Goal: Task Accomplishment & Management: Use online tool/utility

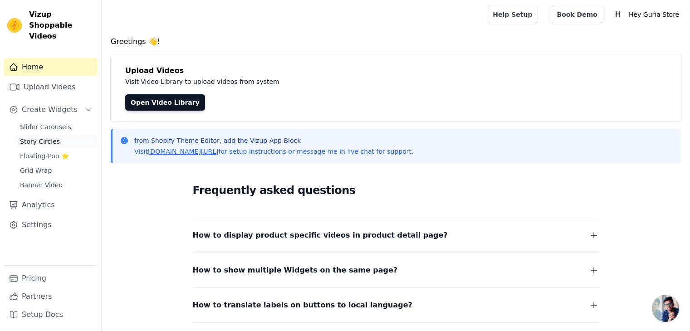
click at [53, 137] on span "Story Circles" at bounding box center [40, 141] width 40 height 9
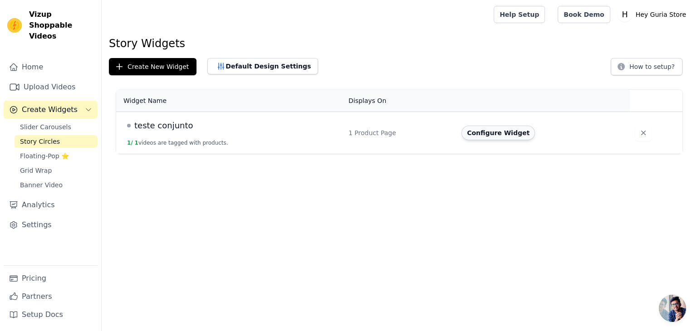
click at [475, 136] on button "Configure Widget" at bounding box center [499, 133] width 74 height 15
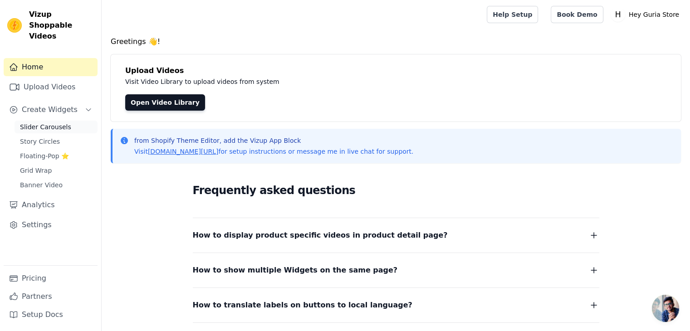
click at [46, 123] on span "Slider Carousels" at bounding box center [45, 127] width 51 height 9
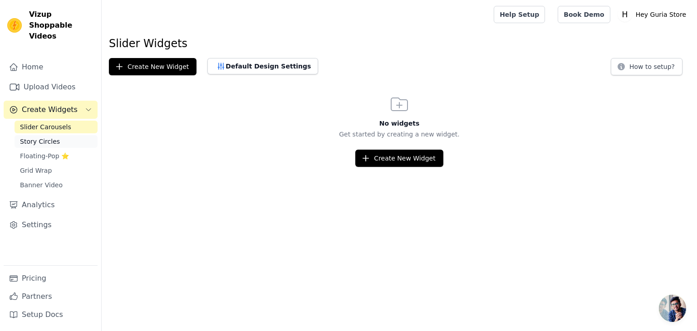
click at [39, 137] on span "Story Circles" at bounding box center [40, 141] width 40 height 9
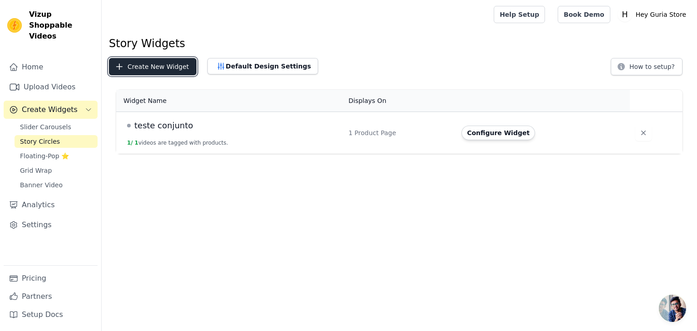
click at [155, 65] on button "Create New Widget" at bounding box center [153, 66] width 88 height 17
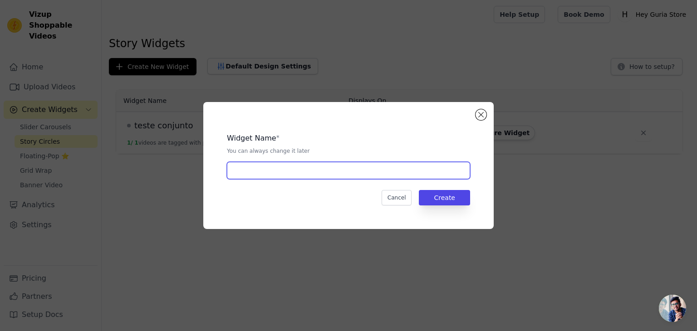
click at [285, 171] on input "text" at bounding box center [348, 170] width 243 height 17
type input "Teste Aurora"
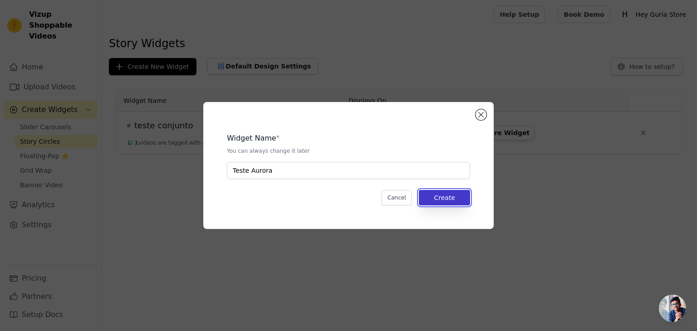
click at [449, 193] on button "Create" at bounding box center [444, 197] width 51 height 15
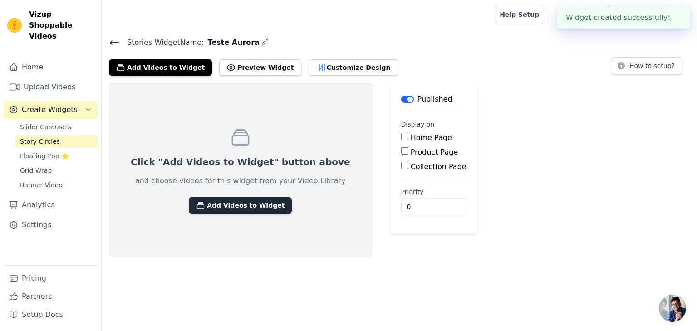
click at [246, 206] on button "Add Videos to Widget" at bounding box center [240, 205] width 103 height 16
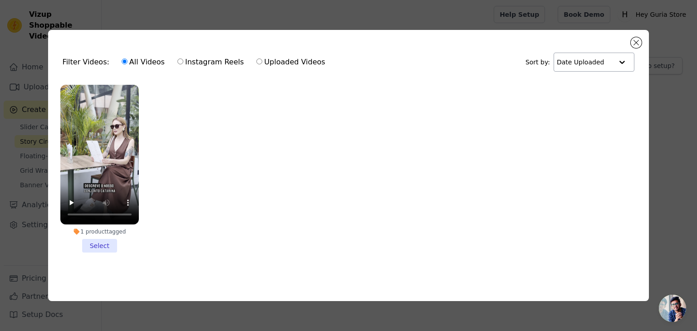
click at [578, 62] on input "text" at bounding box center [585, 62] width 56 height 18
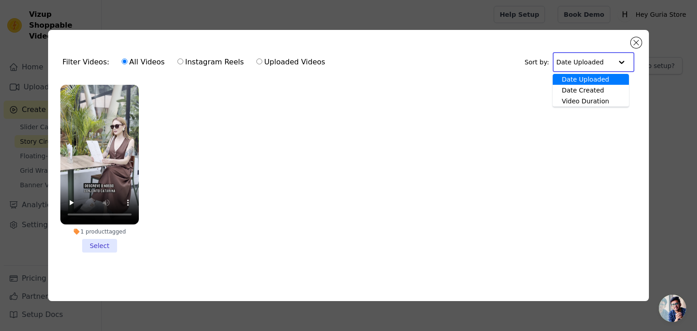
click at [578, 62] on input "text" at bounding box center [584, 62] width 56 height 18
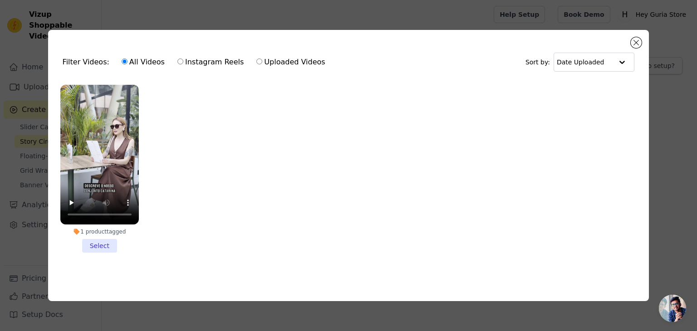
click at [228, 174] on ul "1 product tagged Select" at bounding box center [348, 176] width 587 height 192
click at [643, 38] on div "Filter Videos: All Videos Instagram Reels Uploaded Videos Sort by: Date Uploade…" at bounding box center [348, 165] width 601 height 271
click at [639, 40] on button "Close modal" at bounding box center [636, 42] width 11 height 11
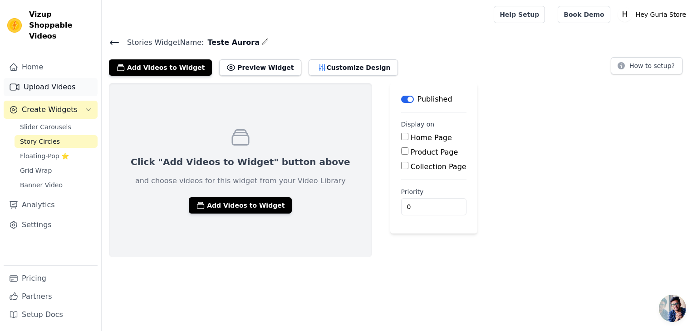
click at [49, 78] on link "Upload Videos" at bounding box center [51, 87] width 94 height 18
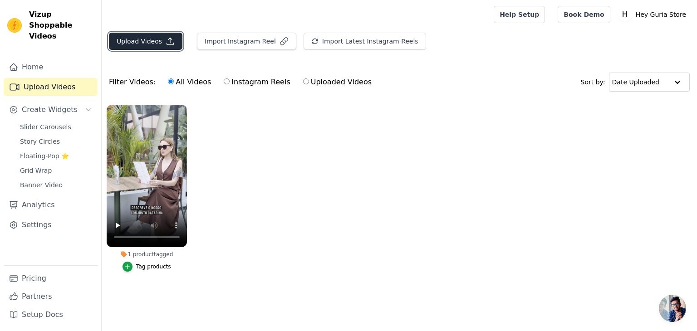
click at [173, 39] on button "Upload Videos" at bounding box center [146, 41] width 74 height 17
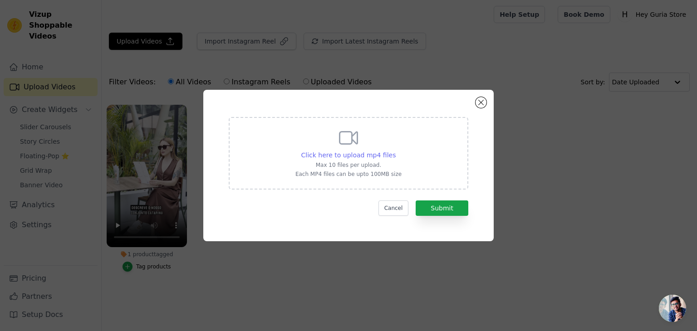
click at [334, 154] on span "Click here to upload mp4 files" at bounding box center [348, 155] width 95 height 7
click at [395, 151] on input "Click here to upload mp4 files Max 10 files per upload. Each MP4 files can be u…" at bounding box center [395, 150] width 0 height 0
type input "C:\fakepath\copy_BD04A95C-FD0D-42D6-8212-2E0C20AF6164.mp4"
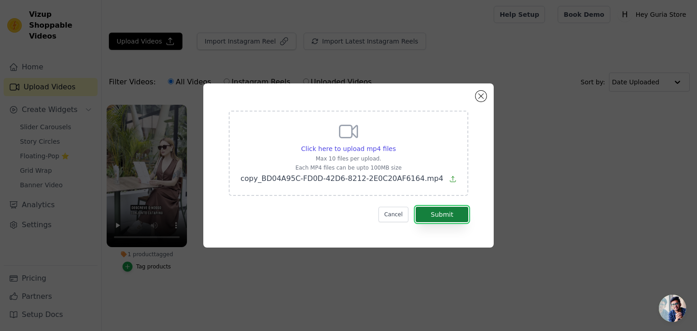
click at [445, 216] on button "Submit" at bounding box center [442, 214] width 53 height 15
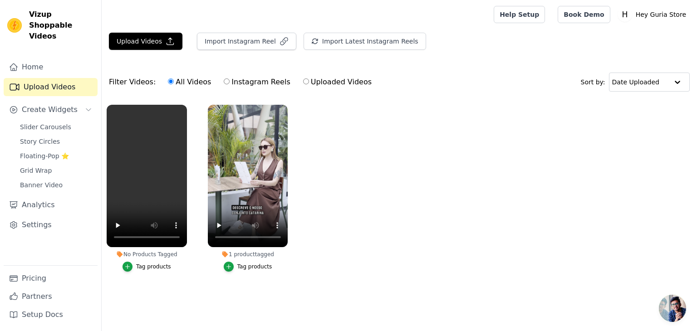
click at [378, 203] on ul "No Products Tagged Tag products 1 product tagged Tag products" at bounding box center [399, 197] width 595 height 195
click at [182, 106] on icon "button" at bounding box center [185, 106] width 7 height 7
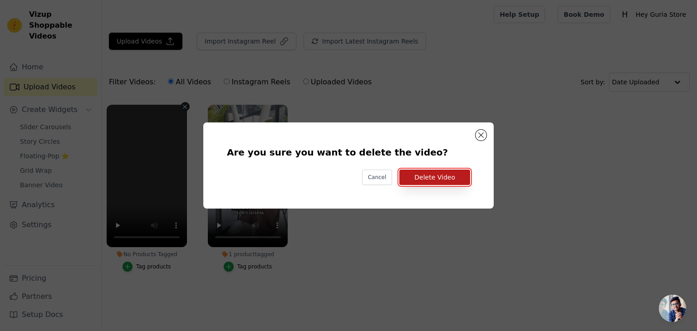
click at [421, 176] on button "Delete Video" at bounding box center [434, 177] width 71 height 15
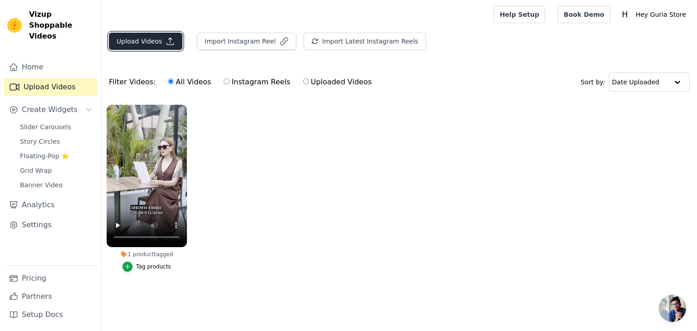
click at [165, 46] on button "Upload Videos" at bounding box center [146, 41] width 74 height 17
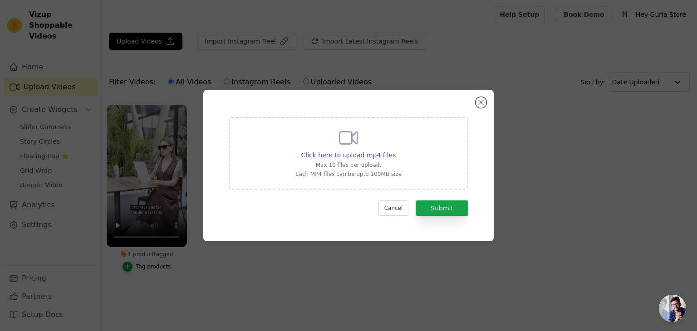
click at [414, 167] on div "Click here to upload mp4 files Max 10 files per upload. Each MP4 files can be u…" at bounding box center [349, 153] width 240 height 73
click at [396, 151] on input "Click here to upload mp4 files Max 10 files per upload. Each MP4 files can be u…" at bounding box center [395, 150] width 0 height 0
click at [366, 152] on span "Click here to upload mp4 files" at bounding box center [348, 155] width 95 height 7
click at [395, 151] on input "Click here to upload mp4 files Max 10 files per upload. Each MP4 files can be u…" at bounding box center [395, 150] width 0 height 0
click at [482, 104] on button "Close modal" at bounding box center [481, 102] width 11 height 11
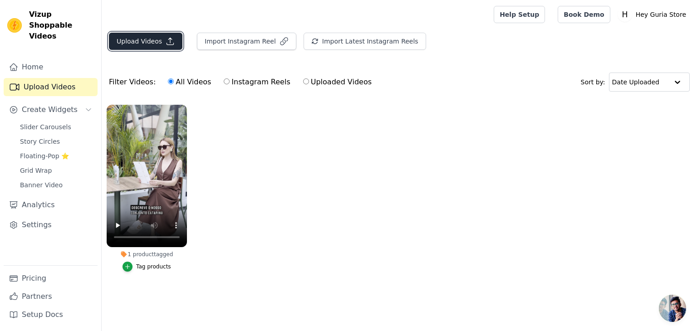
click at [150, 37] on button "Upload Videos" at bounding box center [146, 41] width 74 height 17
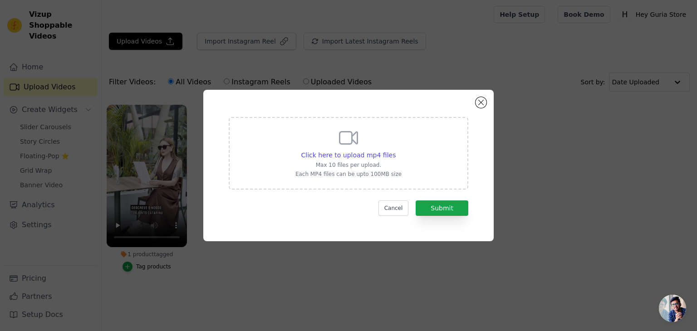
click at [334, 162] on p "Max 10 files per upload." at bounding box center [348, 165] width 106 height 7
click at [395, 151] on input "Click here to upload mp4 files Max 10 files per upload. Each MP4 files can be u…" at bounding box center [395, 150] width 0 height 0
click at [346, 156] on span "Click here to upload mp4 files" at bounding box center [348, 155] width 95 height 7
click at [395, 151] on input "Click here to upload mp4 files Max 10 files per upload. Each MP4 files can be u…" at bounding box center [395, 150] width 0 height 0
type input "C:\fakepath\copy_4689ABF4-DA09-47AC-A4F6-721CF71C3A09-_1_.mp4"
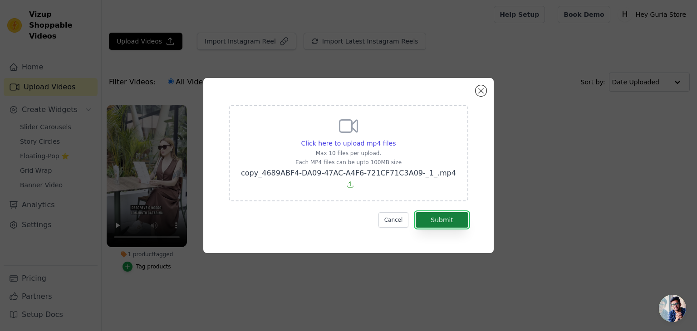
click at [454, 216] on button "Submit" at bounding box center [442, 219] width 53 height 15
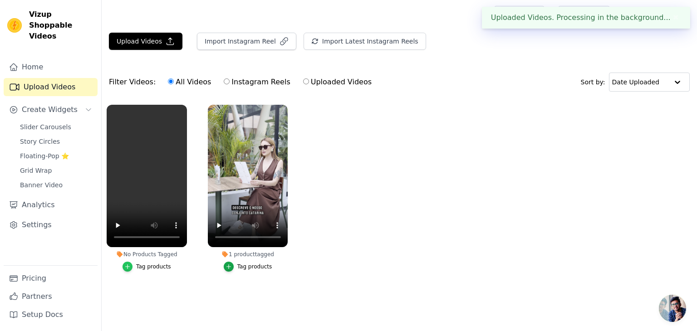
click at [129, 267] on icon "button" at bounding box center [128, 267] width 4 height 4
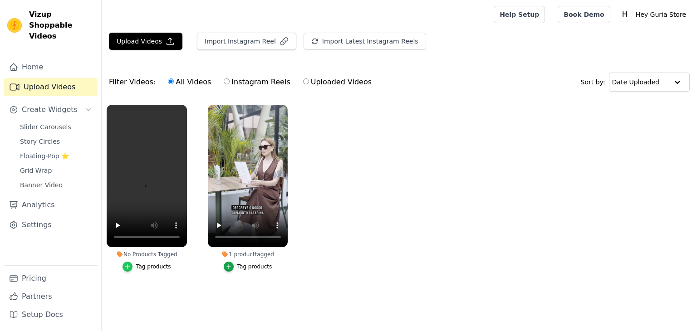
click at [133, 265] on div "button" at bounding box center [128, 267] width 10 height 10
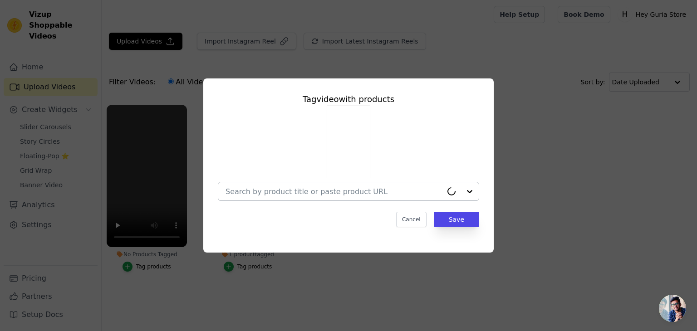
click at [251, 184] on div at bounding box center [334, 191] width 217 height 18
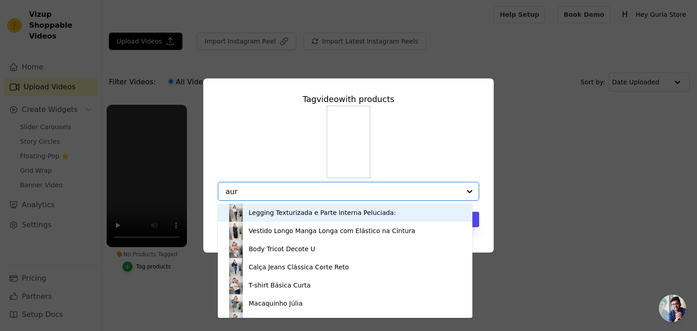
type input "auro"
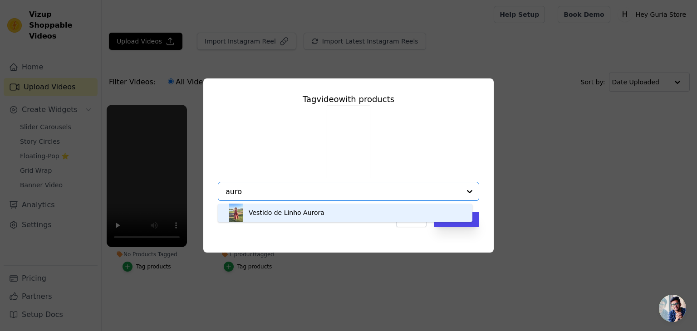
click at [269, 216] on div "Vestido de Linho Aurora" at bounding box center [287, 212] width 76 height 9
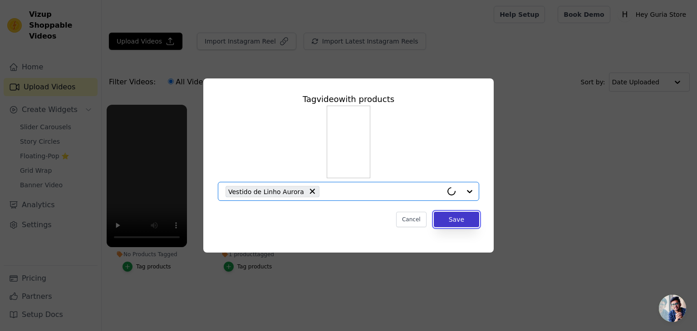
click at [465, 215] on button "Save" at bounding box center [456, 219] width 45 height 15
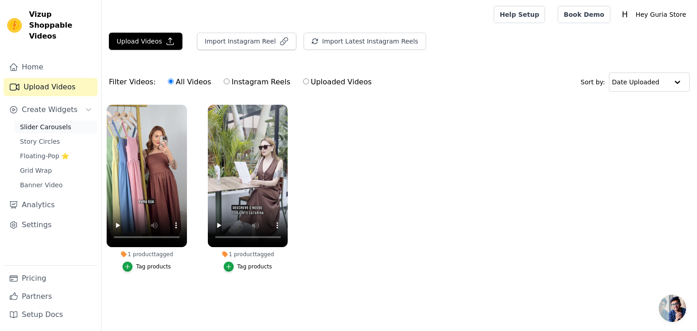
click at [38, 123] on span "Slider Carousels" at bounding box center [45, 127] width 51 height 9
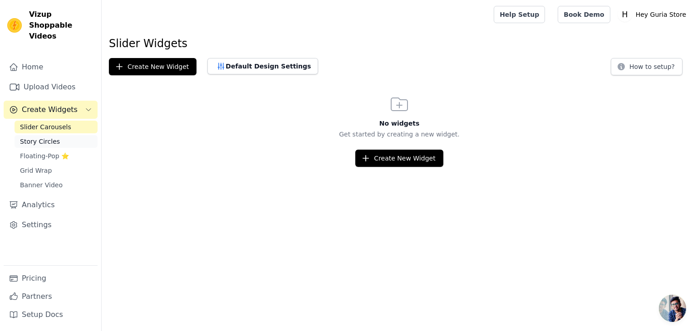
click at [36, 137] on span "Story Circles" at bounding box center [40, 141] width 40 height 9
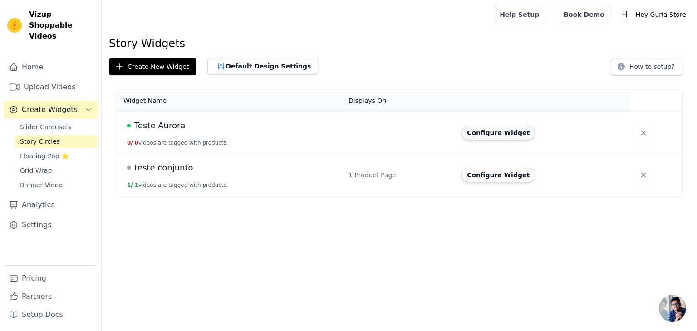
click at [473, 129] on button "Configure Widget" at bounding box center [499, 133] width 74 height 15
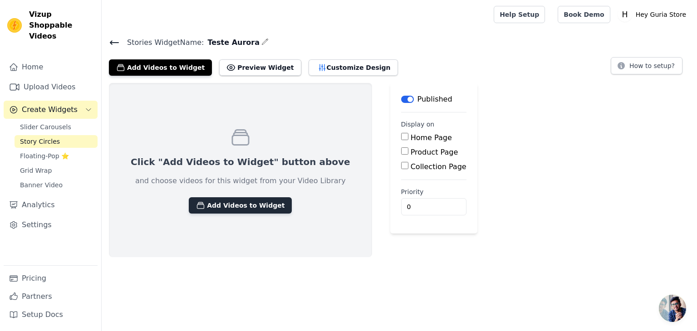
click at [240, 205] on button "Add Videos to Widget" at bounding box center [240, 205] width 103 height 16
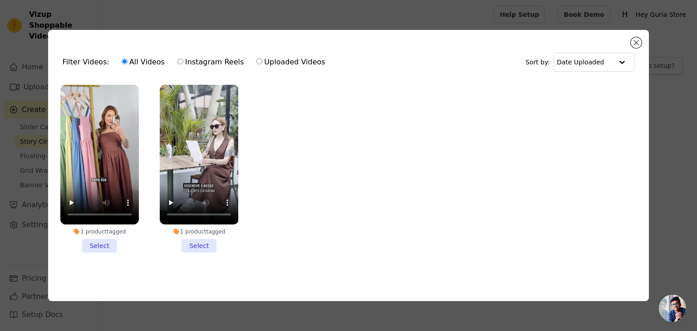
click at [97, 250] on li "1 product tagged Select" at bounding box center [99, 169] width 79 height 168
click at [0, 0] on input "1 product tagged Select" at bounding box center [0, 0] width 0 height 0
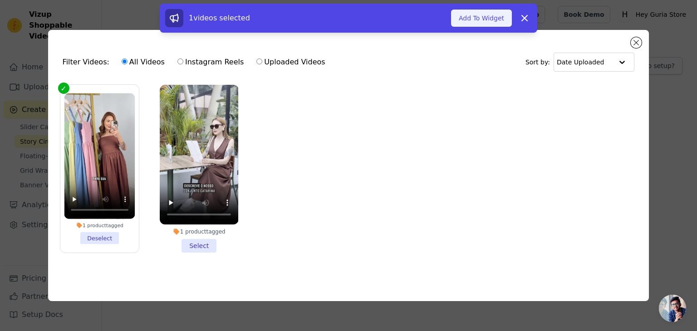
click at [487, 17] on button "Add To Widget" at bounding box center [481, 18] width 61 height 17
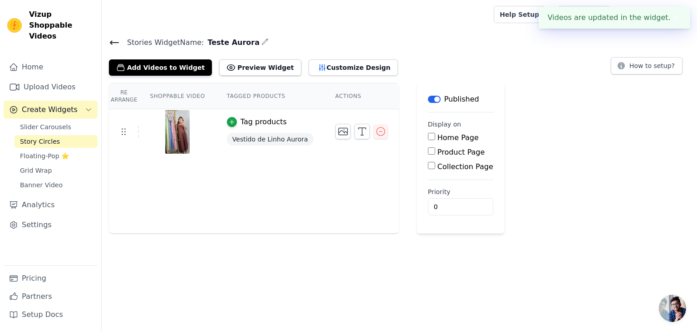
click at [428, 149] on input "Product Page" at bounding box center [431, 150] width 7 height 7
checkbox input "true"
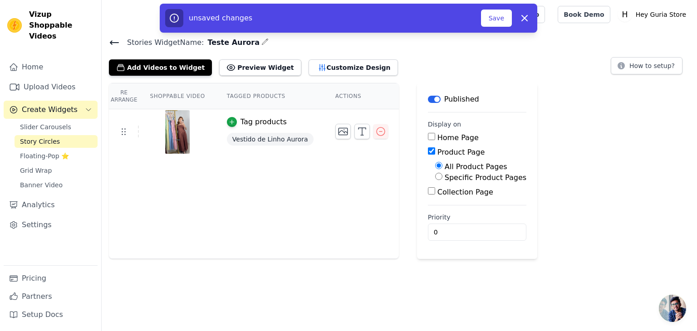
click at [435, 176] on input "Specific Product Pages" at bounding box center [438, 176] width 7 height 7
radio input "true"
click at [437, 203] on button "Select Products" at bounding box center [465, 198] width 61 height 15
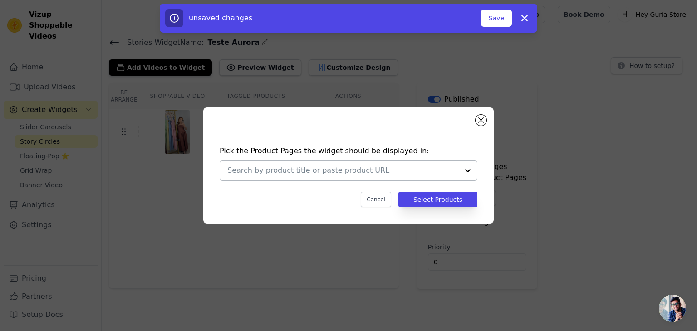
click at [359, 173] on input "text" at bounding box center [342, 170] width 231 height 11
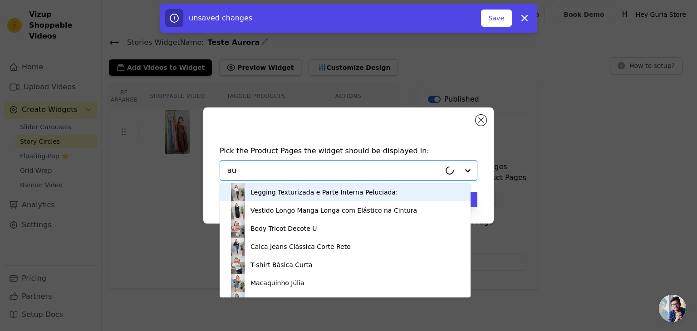
type input "aur"
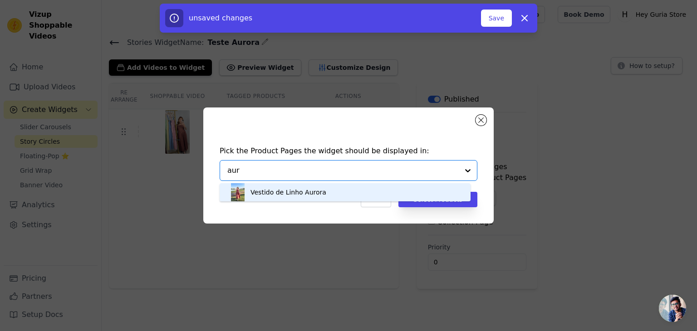
click at [353, 187] on div "Vestido de Linho Aurora" at bounding box center [345, 192] width 233 height 18
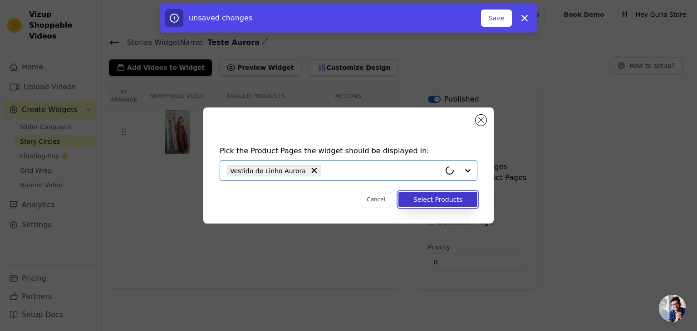
click at [438, 199] on button "Select Products" at bounding box center [437, 199] width 79 height 15
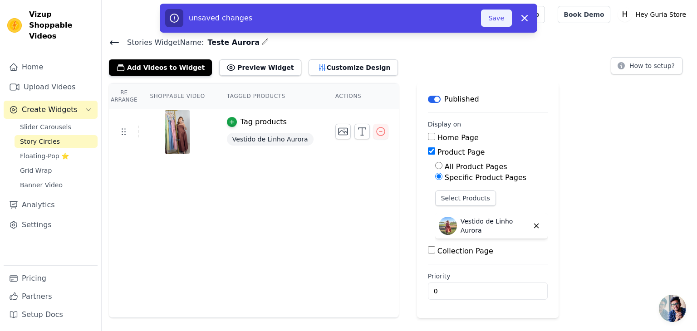
click at [495, 22] on button "Save" at bounding box center [496, 18] width 31 height 17
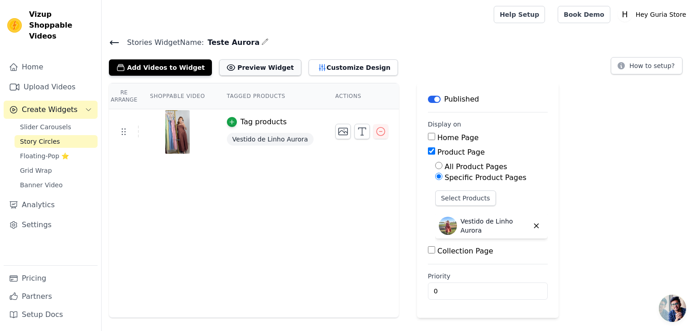
click at [250, 66] on button "Preview Widget" at bounding box center [260, 67] width 82 height 16
click at [113, 40] on icon at bounding box center [114, 42] width 11 height 11
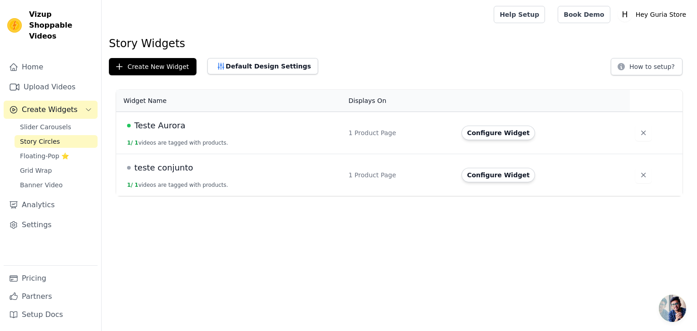
click at [163, 171] on span "teste conjunto" at bounding box center [163, 168] width 59 height 13
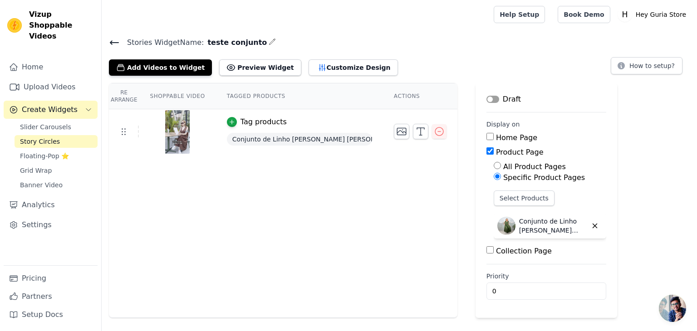
click at [110, 42] on icon at bounding box center [114, 43] width 8 height 4
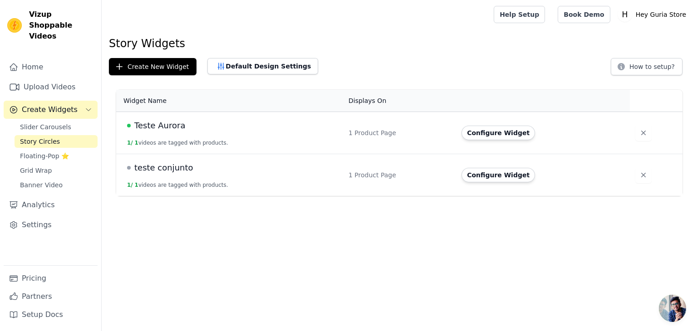
click at [165, 123] on span "Teste Aurora" at bounding box center [159, 125] width 51 height 13
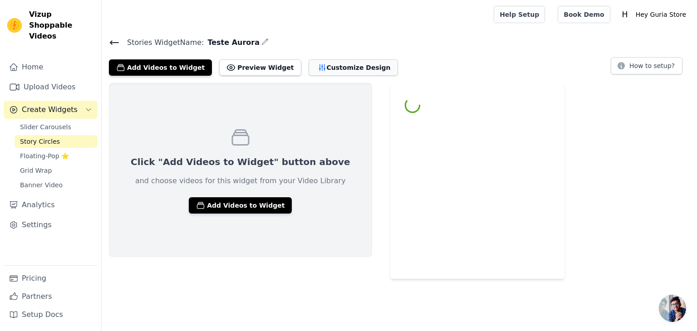
click at [323, 63] on button "Customize Design" at bounding box center [353, 67] width 89 height 16
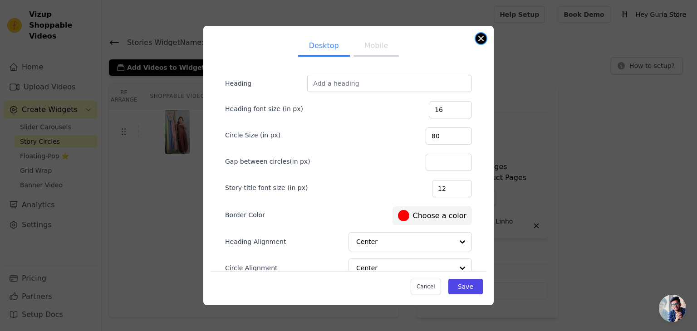
click at [477, 40] on button "Close modal" at bounding box center [481, 38] width 11 height 11
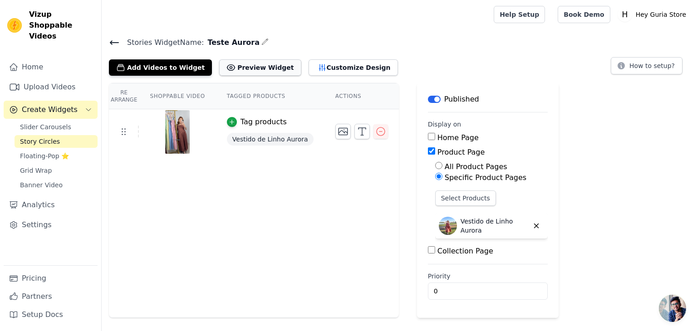
click at [247, 64] on button "Preview Widget" at bounding box center [260, 67] width 82 height 16
click at [118, 42] on icon at bounding box center [114, 43] width 8 height 4
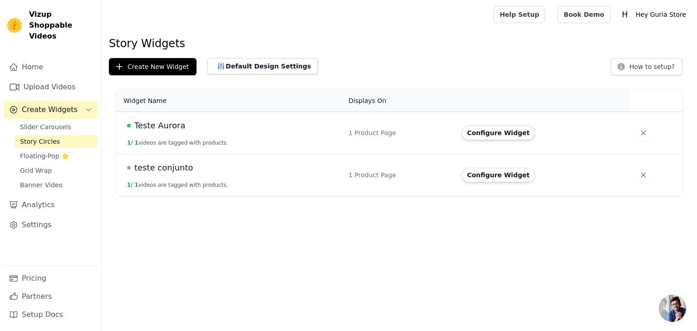
click at [153, 175] on td "teste conjunto 1 / 1 videos are tagged with products." at bounding box center [229, 175] width 227 height 42
click at [156, 172] on span "teste conjunto" at bounding box center [163, 168] width 59 height 13
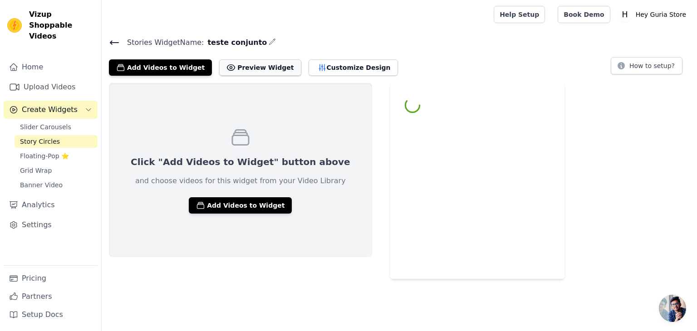
click at [258, 59] on button "Preview Widget" at bounding box center [260, 67] width 82 height 16
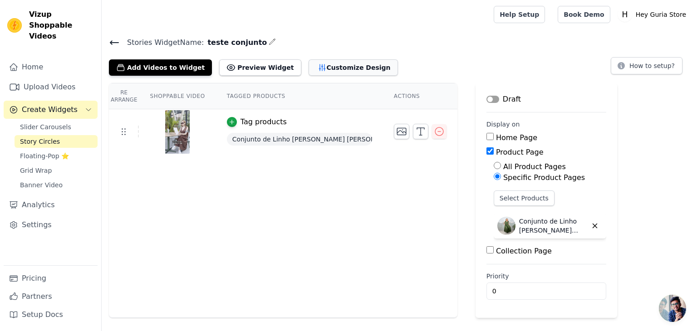
click at [318, 67] on icon "button" at bounding box center [322, 67] width 9 height 9
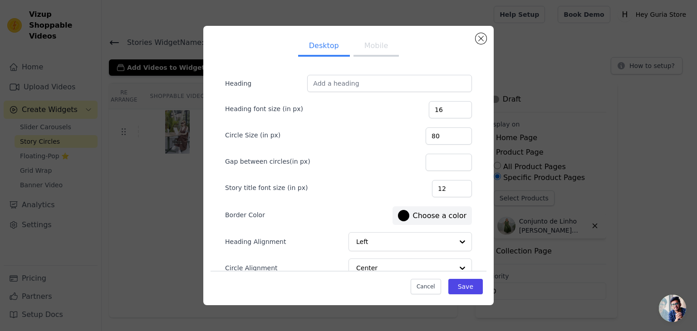
scroll to position [44, 0]
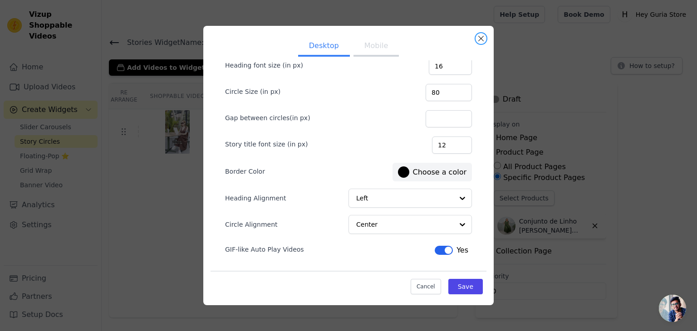
click at [483, 42] on button "Close modal" at bounding box center [481, 38] width 11 height 11
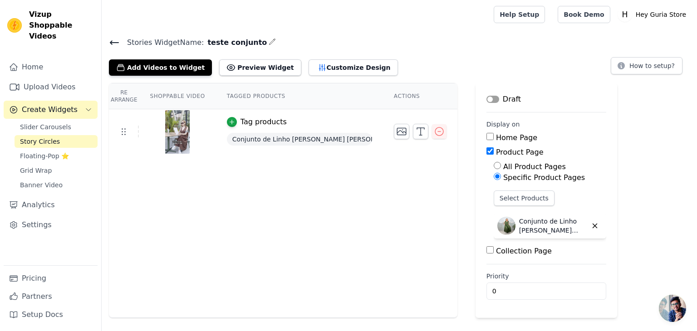
click at [111, 40] on icon at bounding box center [114, 42] width 11 height 11
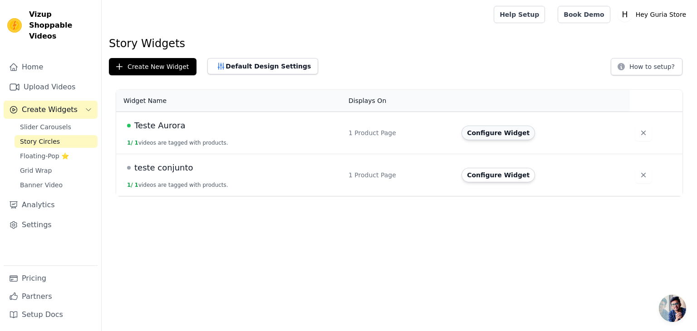
click at [495, 133] on button "Configure Widget" at bounding box center [499, 133] width 74 height 15
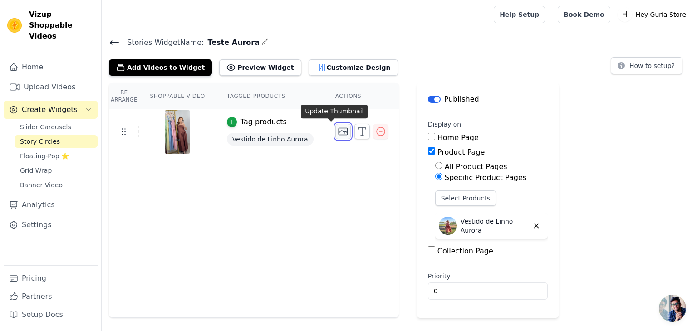
click at [338, 130] on icon "button" at bounding box center [343, 131] width 11 height 11
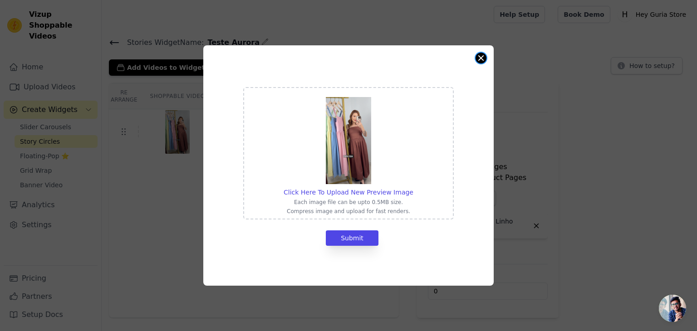
click at [483, 59] on button "Close modal" at bounding box center [481, 58] width 11 height 11
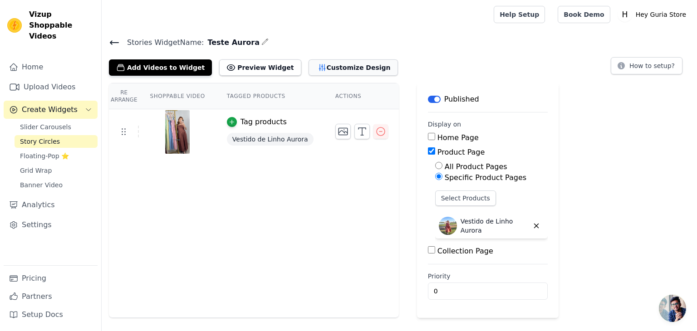
click at [310, 70] on button "Customize Design" at bounding box center [353, 67] width 89 height 16
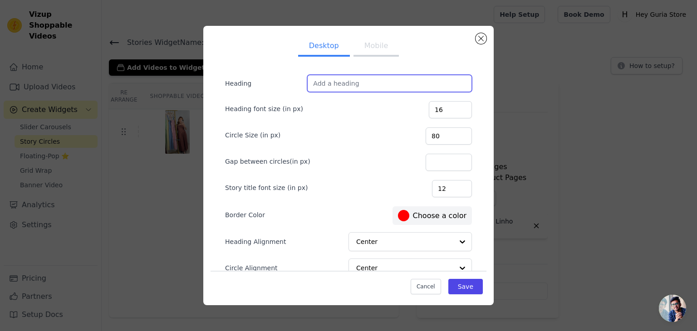
click at [342, 88] on input "Heading" at bounding box center [389, 83] width 165 height 17
click at [370, 49] on button "Mobile" at bounding box center [376, 47] width 45 height 20
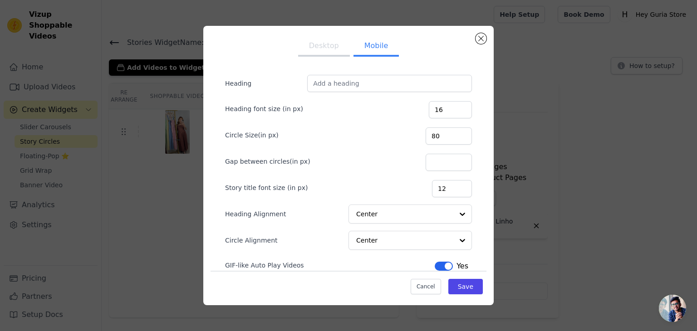
click at [319, 47] on button "Desktop" at bounding box center [324, 47] width 52 height 20
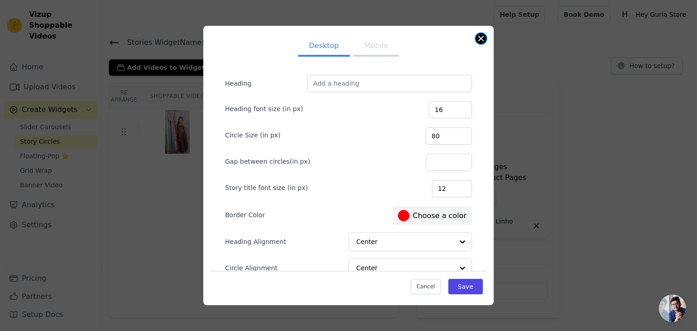
click at [485, 39] on button "Close modal" at bounding box center [481, 38] width 11 height 11
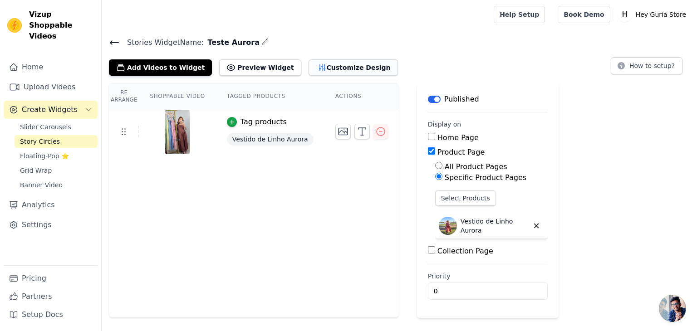
click at [344, 71] on button "Customize Design" at bounding box center [353, 67] width 89 height 16
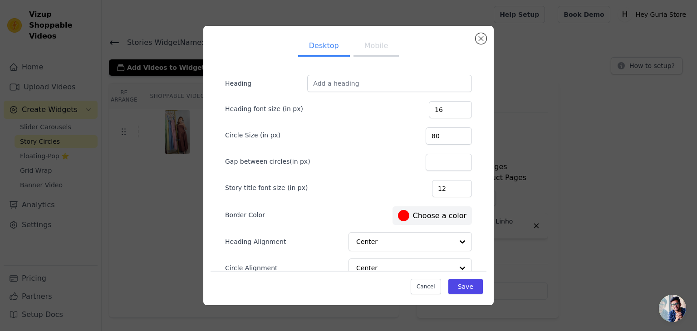
click at [403, 215] on div at bounding box center [403, 215] width 11 height 11
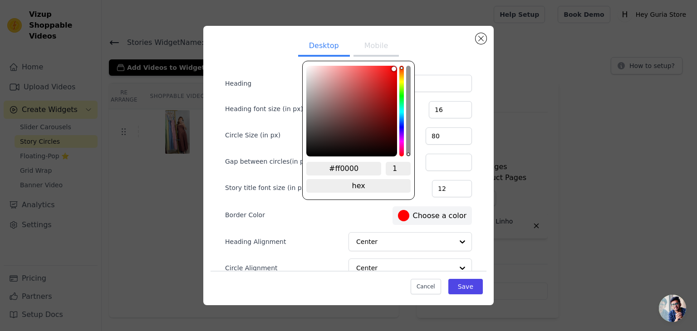
type input "#f40d0d"
type input "#ea1515"
type input "#d61f1f"
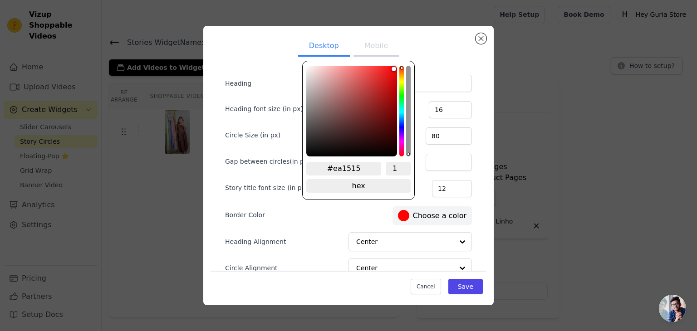
type input "#d61f1f"
type input "#bc2e2e"
type input "#943636"
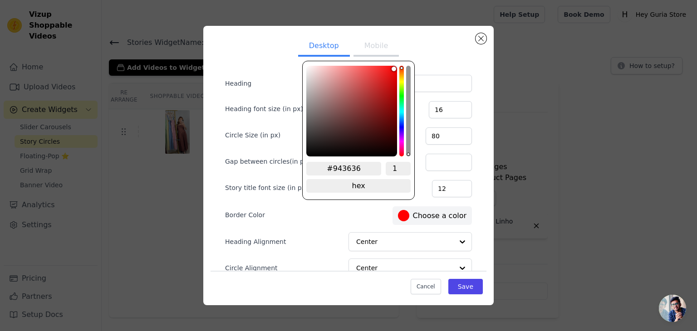
type input "#6b3535"
type input "#4a2d2d"
type input "#342424"
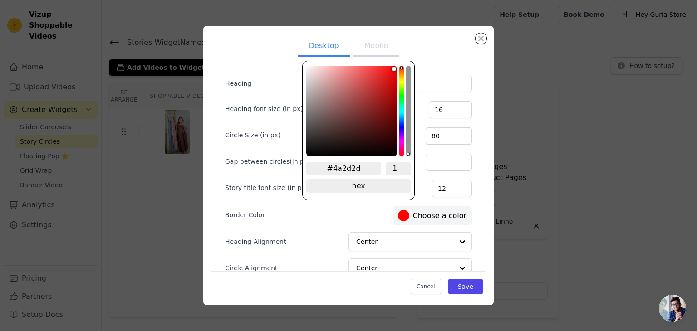
type input "#342424"
type input "#281d1d"
type input "#1d1616"
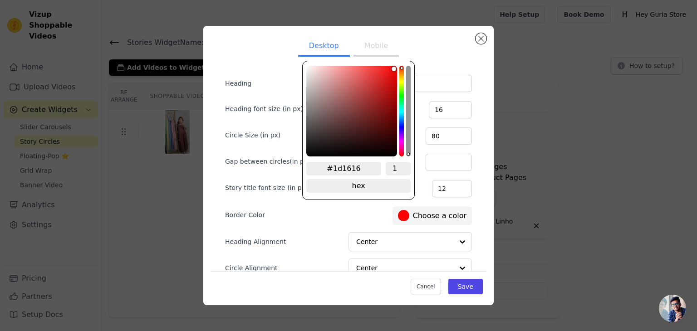
type input "#100d0d"
type input "#050404"
type input "#000000"
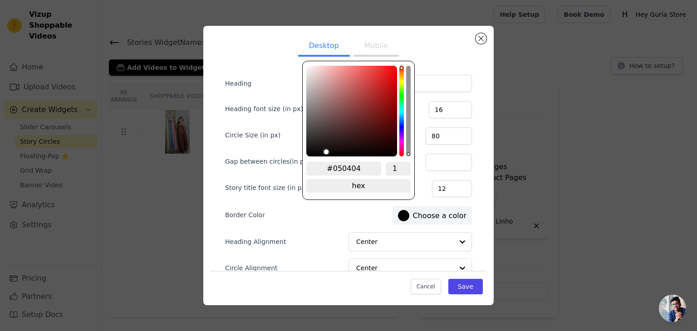
type input "#000000"
drag, startPoint x: 392, startPoint y: 69, endPoint x: 368, endPoint y: 192, distance: 124.8
click at [294, 164] on div "Desktop Mobile Heading Heading font size (in px) 16 Circle Size (in px) 80 Gap …" at bounding box center [349, 188] width 276 height 310
click at [370, 217] on div "Border Color #000000 Choose a color" at bounding box center [348, 215] width 247 height 20
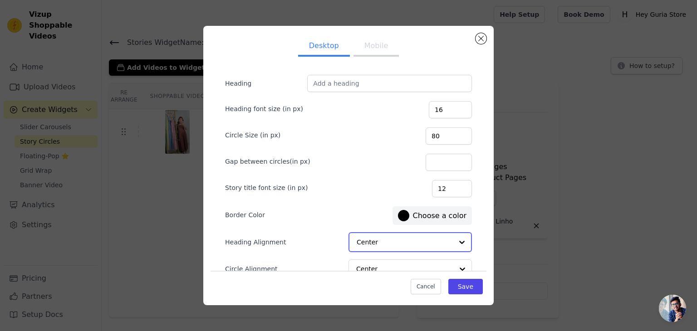
click at [392, 245] on input "Heading Alignment" at bounding box center [405, 242] width 96 height 18
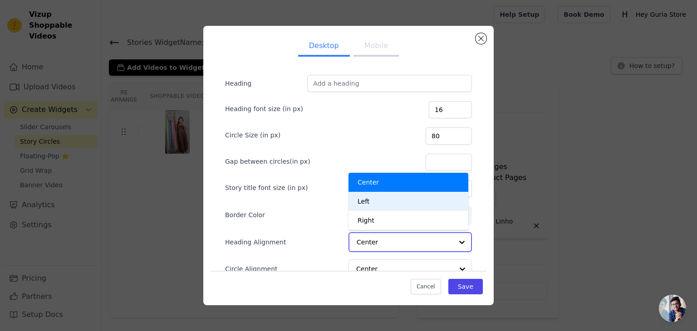
click at [363, 206] on div "Left" at bounding box center [409, 201] width 120 height 19
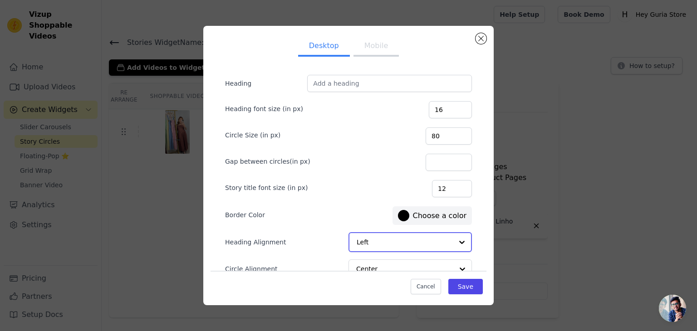
scroll to position [44, 0]
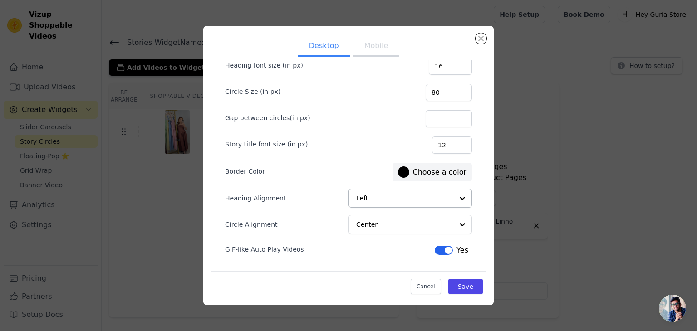
click at [370, 48] on button "Mobile" at bounding box center [376, 47] width 45 height 20
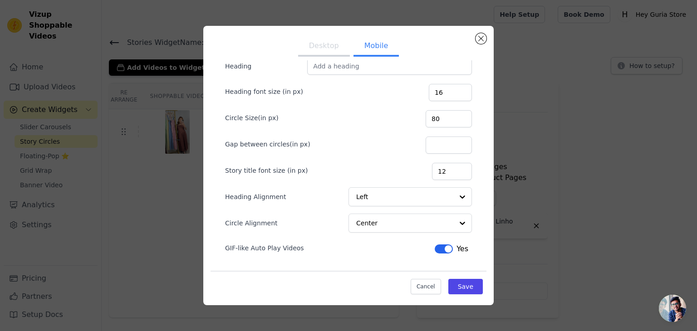
scroll to position [16, 0]
click at [458, 287] on button "Save" at bounding box center [465, 286] width 34 height 15
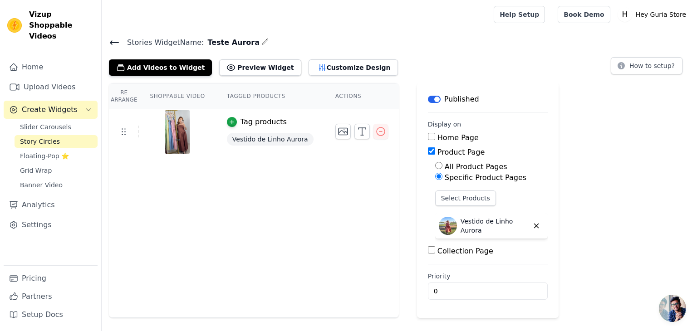
click at [108, 37] on div "Stories Widget Name: Teste Aurora Add Videos to Widget Preview Widget Customize…" at bounding box center [399, 55] width 595 height 39
click at [108, 39] on div "Stories Widget Name: Teste Aurora Add Videos to Widget Preview Widget Customize…" at bounding box center [399, 55] width 595 height 39
click at [112, 41] on icon at bounding box center [114, 43] width 8 height 4
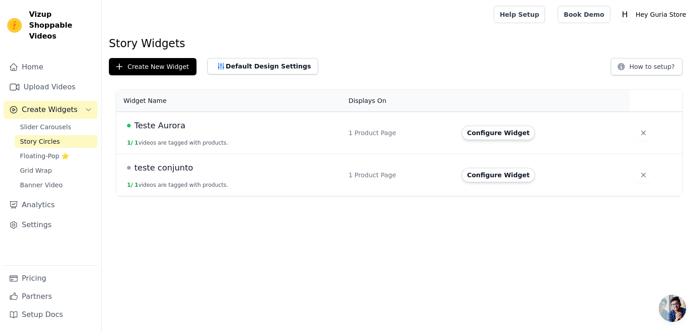
drag, startPoint x: 118, startPoint y: 118, endPoint x: 240, endPoint y: 186, distance: 138.8
click at [240, 186] on tbody "Teste Aurora 1 / 1 videos are tagged with products. 1 Product Page Configure Wi…" at bounding box center [399, 154] width 566 height 84
click at [337, 196] on html "Vizup Shoppable Videos Home Upload Videos Create Widgets Slider Carousels Story…" at bounding box center [348, 98] width 697 height 196
click at [158, 125] on span "Teste Aurora" at bounding box center [159, 125] width 51 height 13
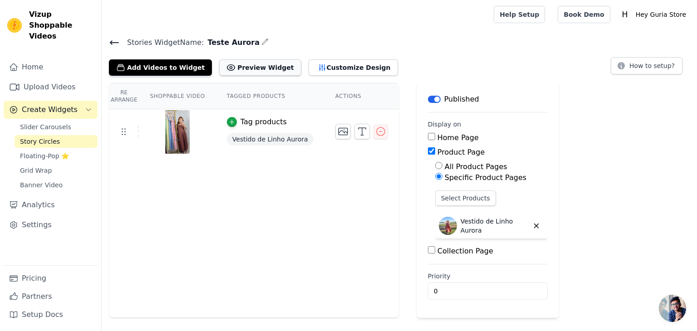
click at [247, 65] on button "Preview Widget" at bounding box center [260, 67] width 82 height 16
click at [114, 41] on icon at bounding box center [114, 42] width 11 height 11
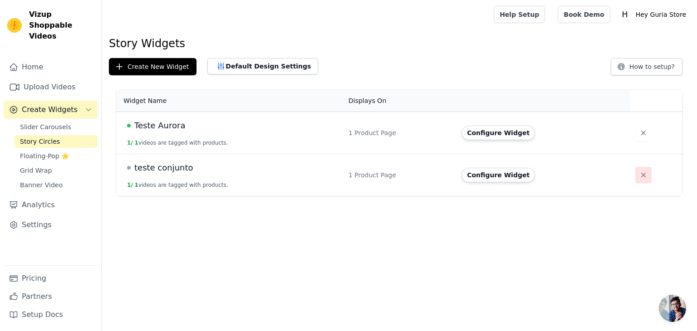
click at [639, 176] on icon "button" at bounding box center [643, 175] width 9 height 9
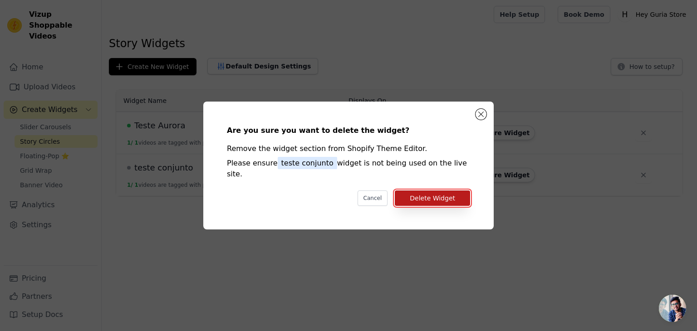
click at [441, 191] on button "Delete Widget" at bounding box center [432, 198] width 75 height 15
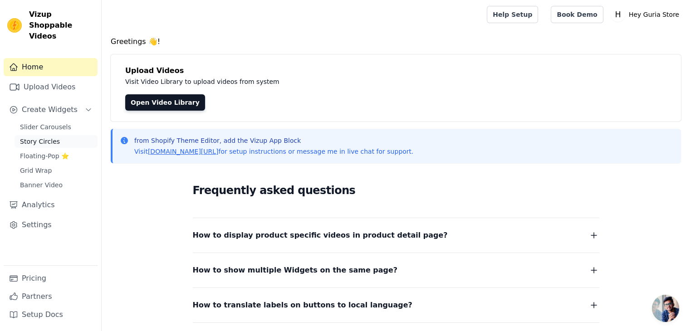
click at [41, 137] on span "Story Circles" at bounding box center [40, 141] width 40 height 9
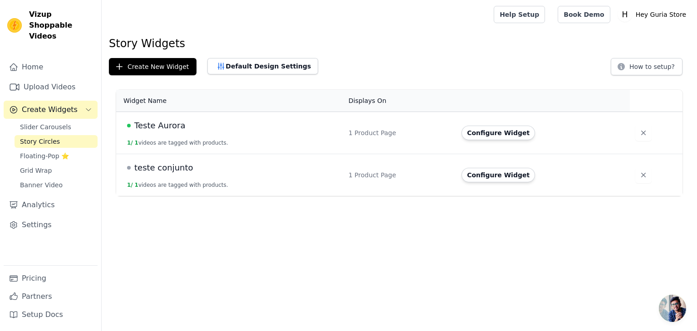
click at [145, 170] on span "teste conjunto" at bounding box center [163, 168] width 59 height 13
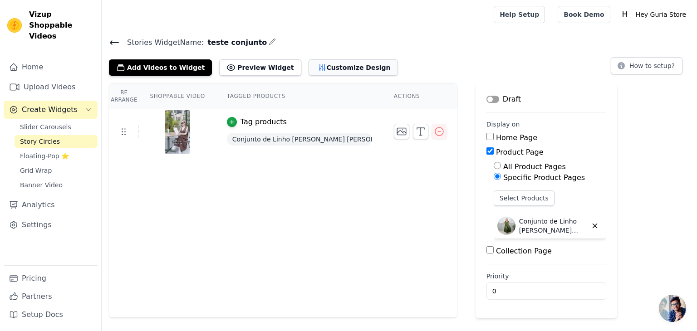
click at [329, 66] on button "Customize Design" at bounding box center [353, 67] width 89 height 16
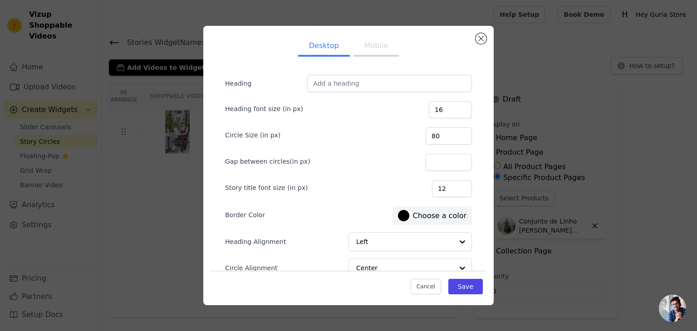
click at [381, 49] on button "Mobile" at bounding box center [376, 47] width 45 height 20
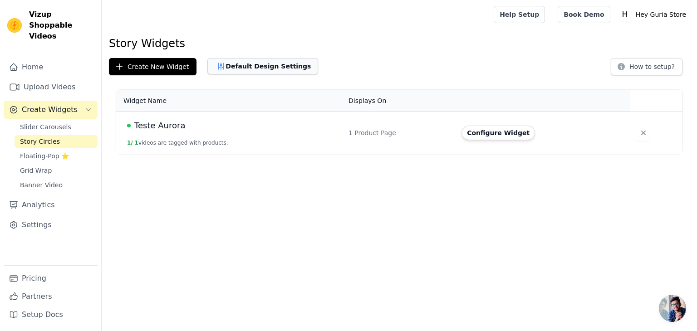
click at [226, 72] on button "Default Design Settings" at bounding box center [262, 66] width 111 height 16
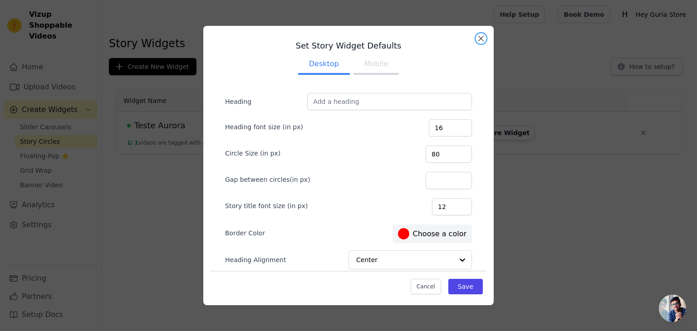
click at [483, 42] on button "Close modal" at bounding box center [481, 38] width 11 height 11
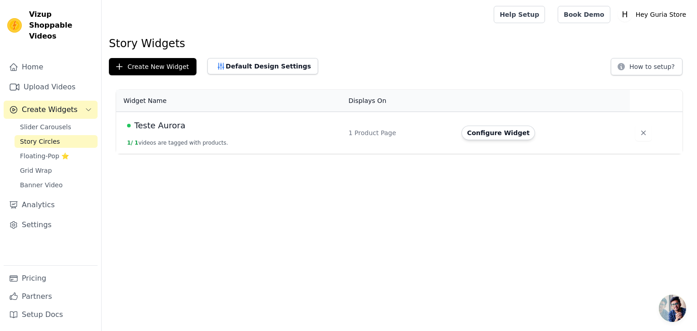
click at [165, 128] on span "Teste Aurora" at bounding box center [159, 125] width 51 height 13
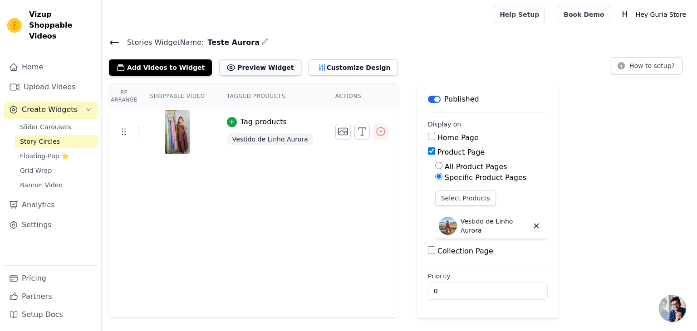
click at [227, 69] on button "Preview Widget" at bounding box center [260, 67] width 82 height 16
click at [318, 65] on icon "button" at bounding box center [322, 67] width 9 height 9
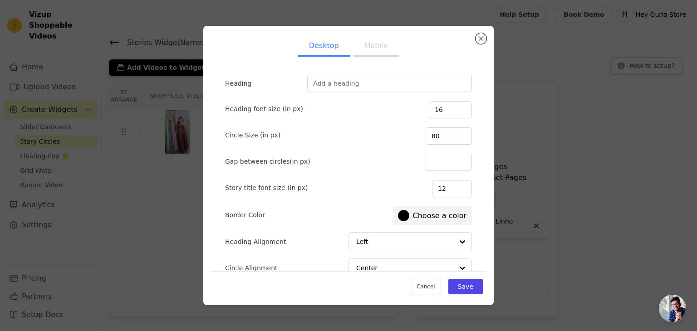
scroll to position [44, 0]
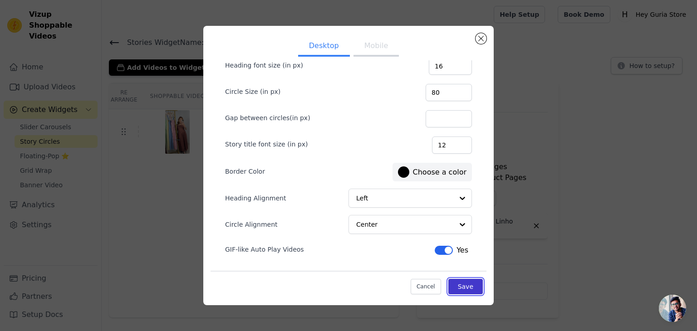
click at [468, 279] on button "Save" at bounding box center [465, 286] width 34 height 15
click at [470, 285] on button "Saving..." at bounding box center [449, 285] width 67 height 17
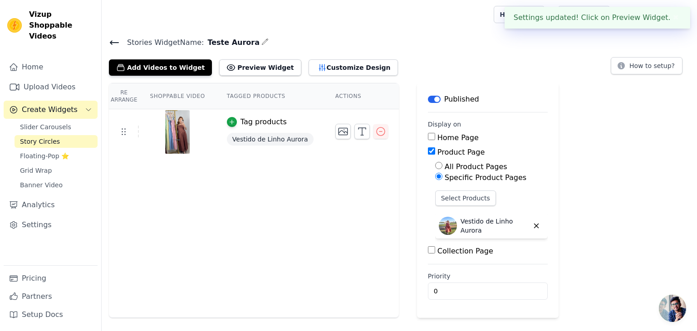
click at [621, 197] on div "Re Arrange Shoppable Video Tagged Products Actions Tag products Vestido de Linh…" at bounding box center [399, 200] width 595 height 235
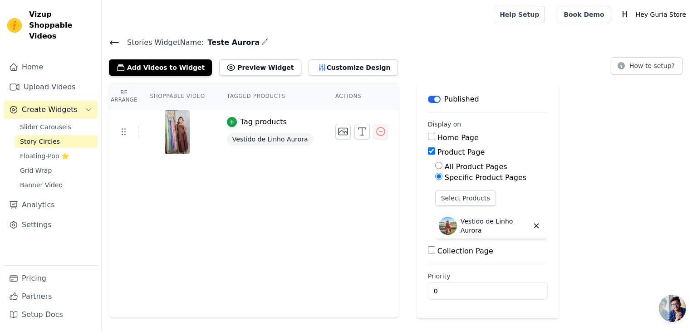
click at [428, 247] on input "Collection Page" at bounding box center [431, 249] width 7 height 7
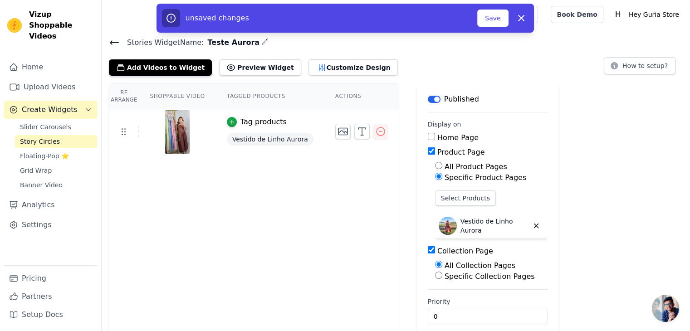
click at [428, 247] on input "Collection Page" at bounding box center [431, 249] width 7 height 7
checkbox input "false"
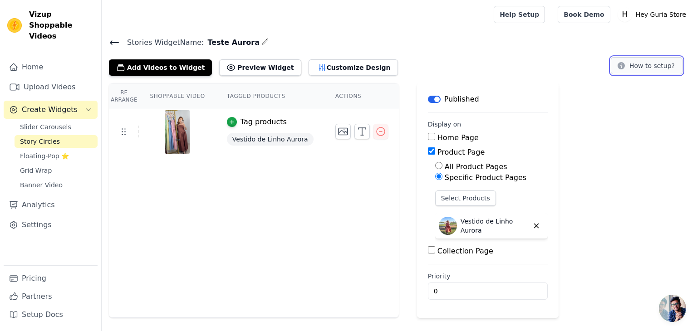
click at [641, 67] on button "How to setup?" at bounding box center [647, 65] width 72 height 17
click at [39, 123] on span "Slider Carousels" at bounding box center [45, 127] width 51 height 9
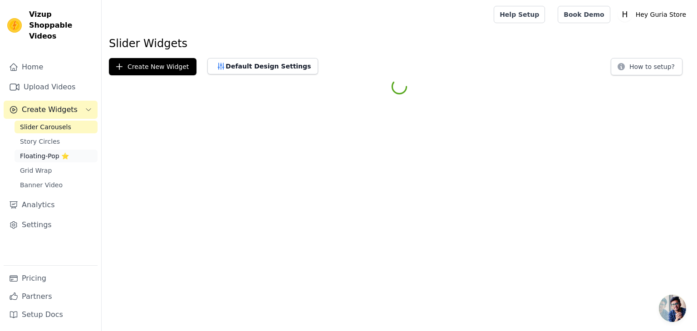
click at [42, 152] on span "Floating-Pop ⭐" at bounding box center [44, 156] width 49 height 9
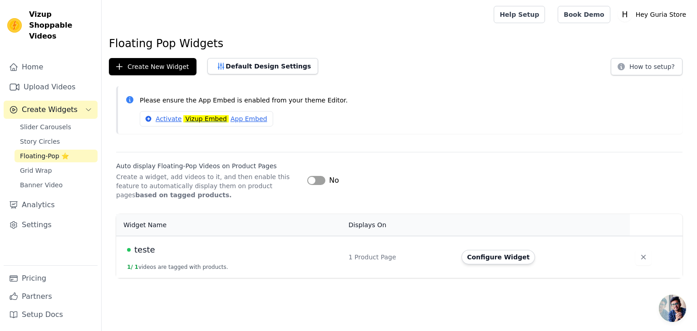
click at [137, 250] on span "teste" at bounding box center [144, 250] width 21 height 13
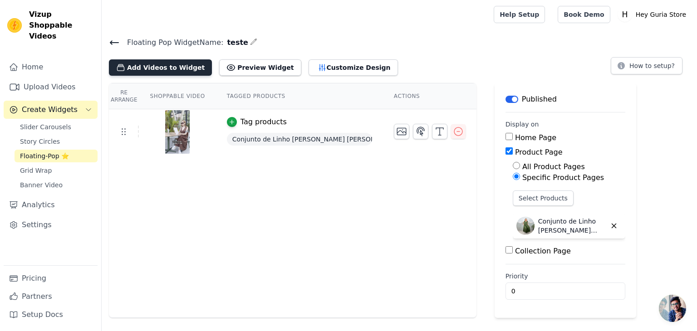
click at [155, 68] on button "Add Videos to Widget" at bounding box center [160, 67] width 103 height 16
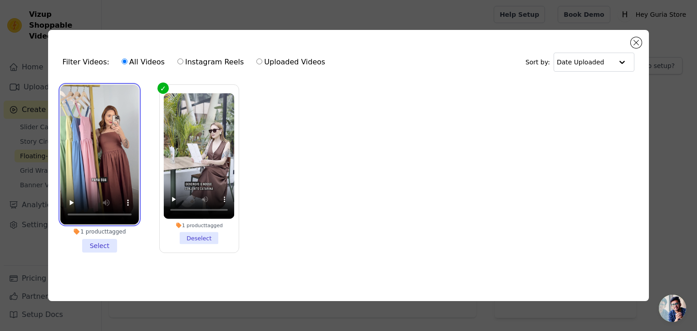
click at [91, 117] on video at bounding box center [99, 155] width 79 height 140
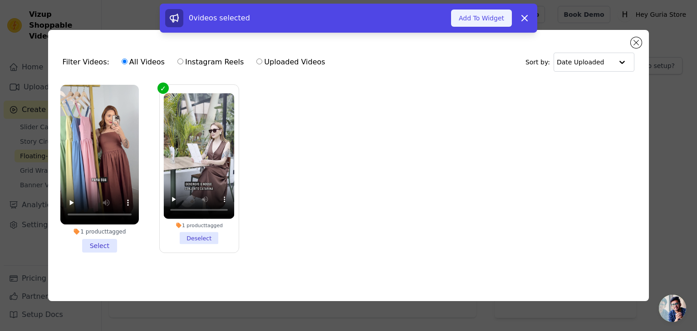
click at [474, 25] on button "Add To Widget" at bounding box center [481, 18] width 61 height 17
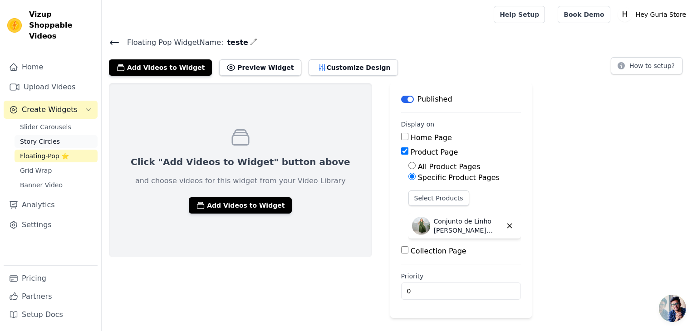
click at [34, 136] on link "Story Circles" at bounding box center [56, 141] width 83 height 13
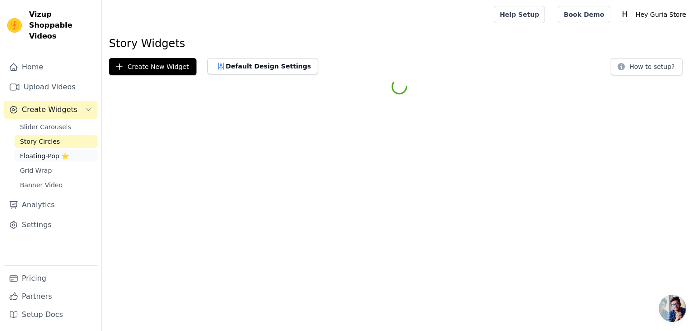
click at [35, 152] on span "Floating-Pop ⭐" at bounding box center [44, 156] width 49 height 9
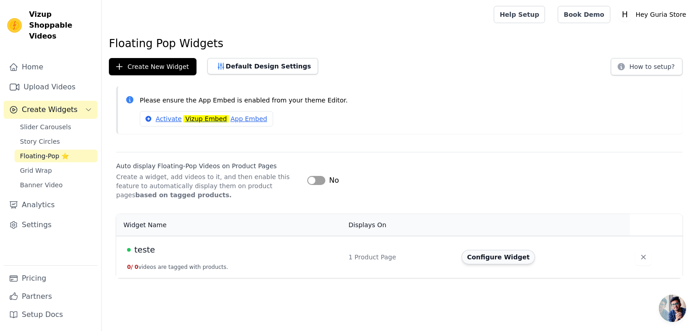
click at [496, 260] on button "Configure Widget" at bounding box center [499, 257] width 74 height 15
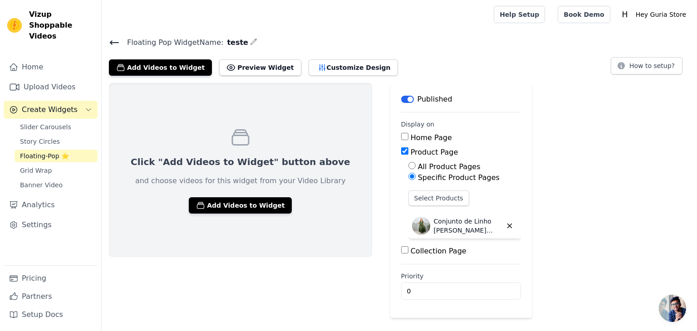
click at [228, 149] on div "Click "Add Videos to Widget" button above and choose videos for this widget fro…" at bounding box center [240, 170] width 263 height 174
click at [230, 195] on div "Click "Add Videos to Widget" button above and choose videos for this widget fro…" at bounding box center [240, 170] width 263 height 174
click at [234, 211] on button "Add Videos to Widget" at bounding box center [240, 205] width 103 height 16
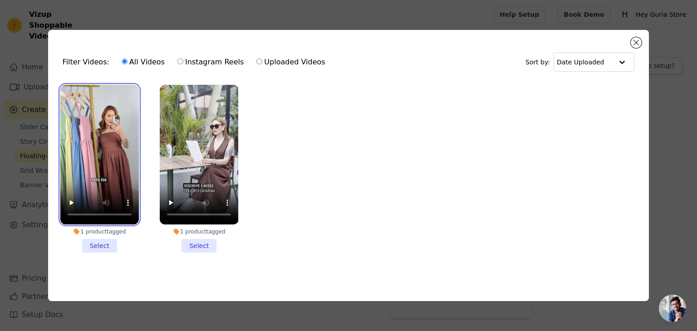
click at [108, 155] on video at bounding box center [99, 155] width 79 height 140
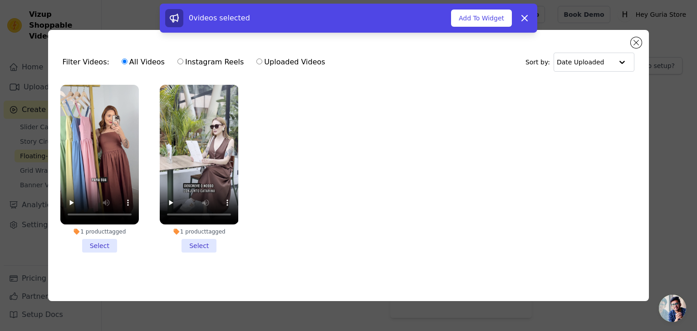
click at [108, 245] on li "1 product tagged Select" at bounding box center [99, 169] width 79 height 168
click at [0, 0] on input "1 product tagged Select" at bounding box center [0, 0] width 0 height 0
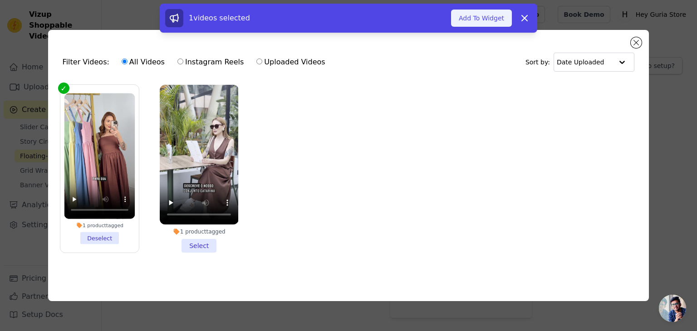
click at [497, 17] on button "Add To Widget" at bounding box center [481, 18] width 61 height 17
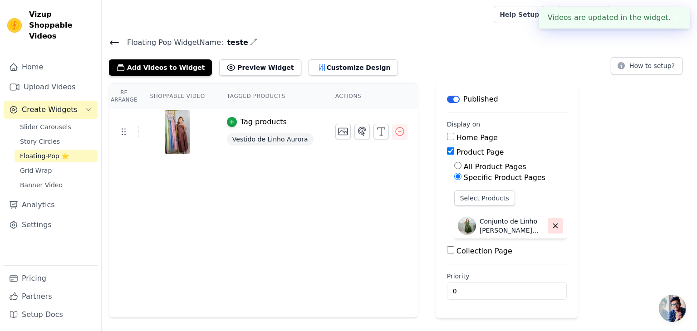
click at [551, 227] on icon "button" at bounding box center [555, 226] width 8 height 8
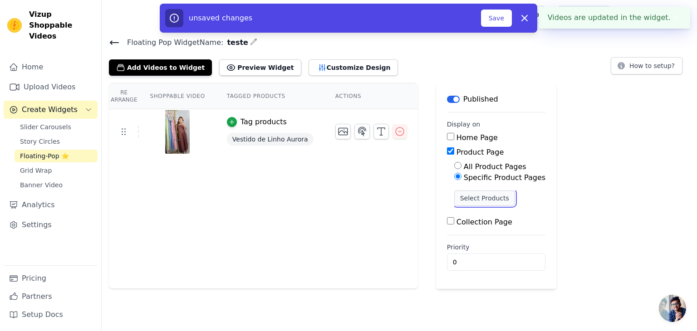
click at [462, 198] on button "Select Products" at bounding box center [484, 198] width 61 height 15
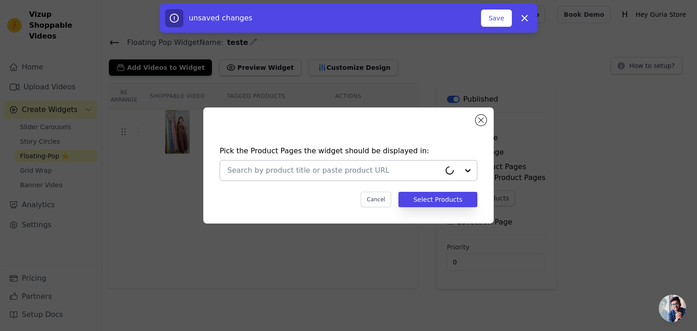
click at [361, 166] on input "text" at bounding box center [333, 170] width 213 height 11
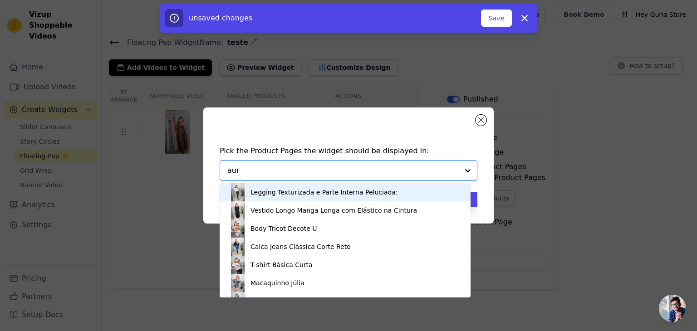
type input "auro"
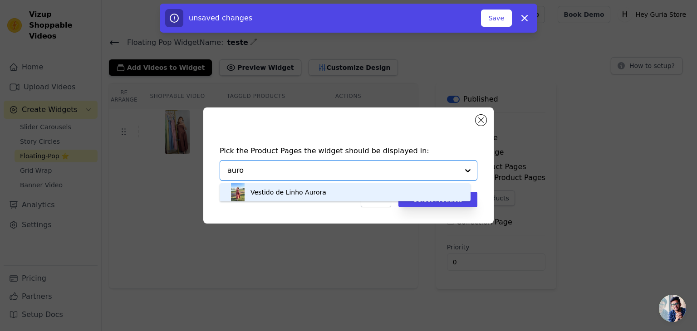
click at [352, 190] on div "Vestido de Linho Aurora" at bounding box center [345, 192] width 233 height 18
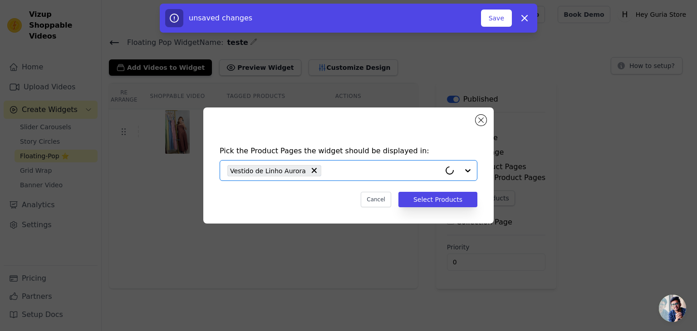
click at [428, 208] on div "Pick the Product Pages the widget should be displayed in: Option Vestido de Lin…" at bounding box center [349, 177] width 276 height 80
click at [426, 204] on button "Select Products" at bounding box center [437, 199] width 79 height 15
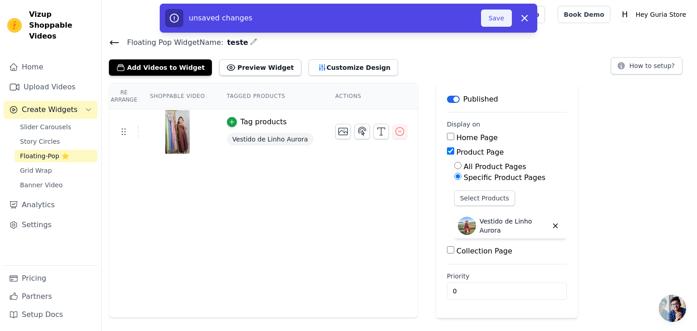
click at [505, 16] on button "Save" at bounding box center [496, 18] width 31 height 17
click at [503, 18] on button "Save" at bounding box center [496, 18] width 31 height 17
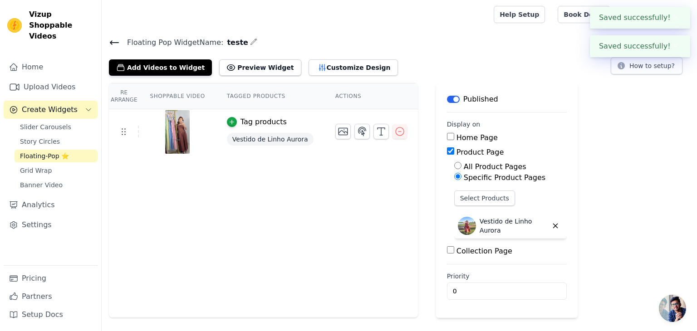
click at [584, 198] on div "Re Arrange Shoppable Video Tagged Products Actions Tag products Vestido de Linh…" at bounding box center [399, 200] width 595 height 235
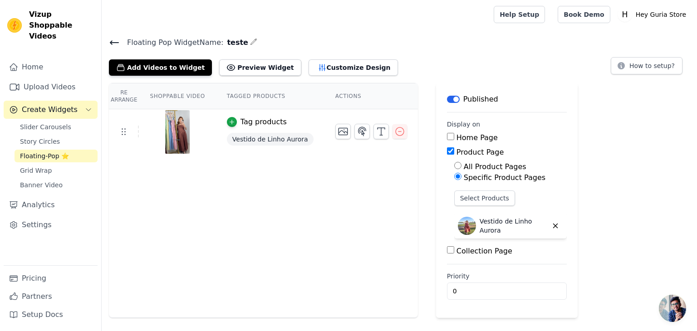
click at [287, 202] on div "Re Arrange Shoppable Video Tagged Products Actions Tag products Vestido de Linh…" at bounding box center [263, 200] width 309 height 235
click at [156, 65] on button "Add Videos to Widget" at bounding box center [160, 67] width 103 height 16
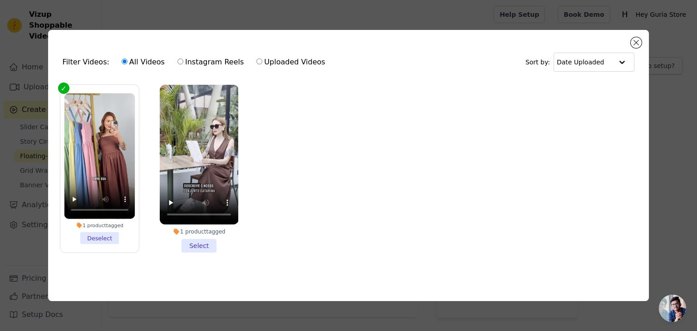
click at [201, 246] on li "1 product tagged Select" at bounding box center [199, 169] width 79 height 168
click at [0, 0] on input "1 product tagged Select" at bounding box center [0, 0] width 0 height 0
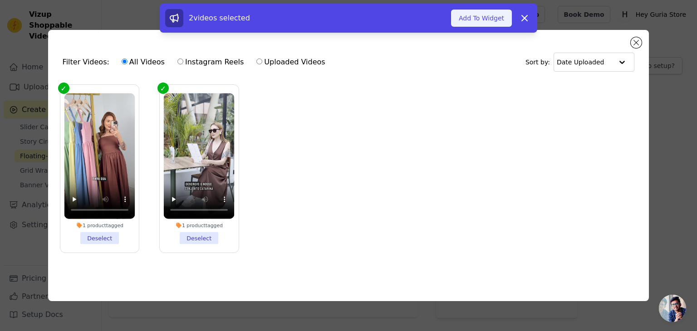
click at [474, 14] on button "Add To Widget" at bounding box center [481, 18] width 61 height 17
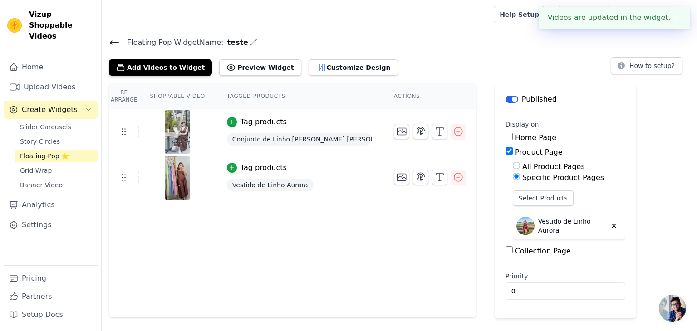
click at [252, 123] on div "Tag products" at bounding box center [264, 122] width 46 height 11
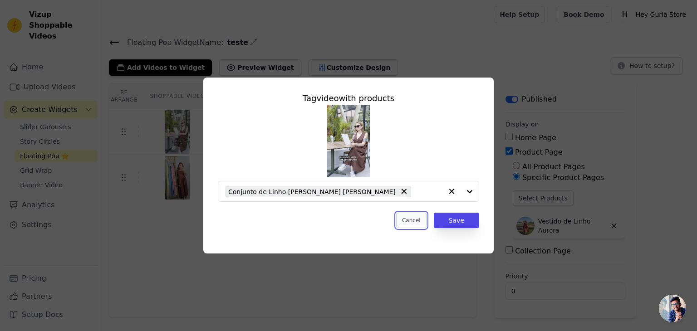
click at [417, 224] on button "Cancel" at bounding box center [411, 220] width 30 height 15
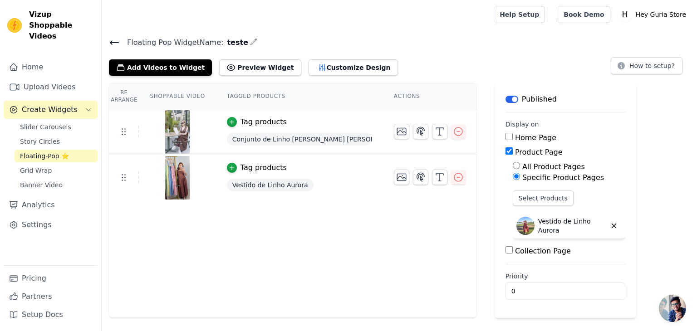
click at [167, 182] on img at bounding box center [177, 178] width 25 height 44
click at [179, 123] on img at bounding box center [177, 132] width 25 height 44
click at [292, 244] on div "Re Arrange Shoppable Video Tagged Products Actions Tag products Conjunto de Lin…" at bounding box center [293, 200] width 368 height 235
click at [453, 136] on icon "button" at bounding box center [458, 131] width 11 height 11
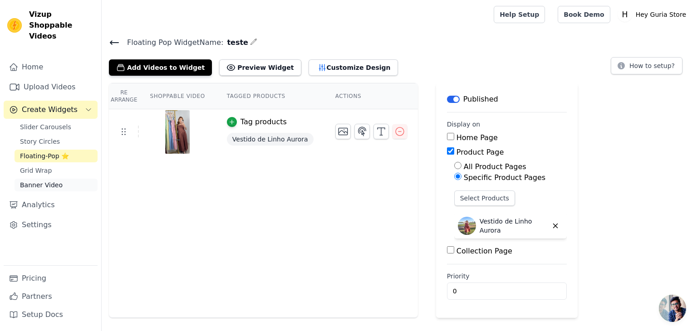
click at [45, 181] on span "Banner Video" at bounding box center [41, 185] width 43 height 9
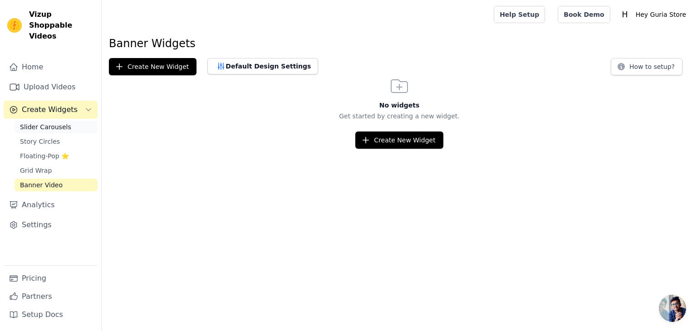
click at [40, 123] on span "Slider Carousels" at bounding box center [45, 127] width 51 height 9
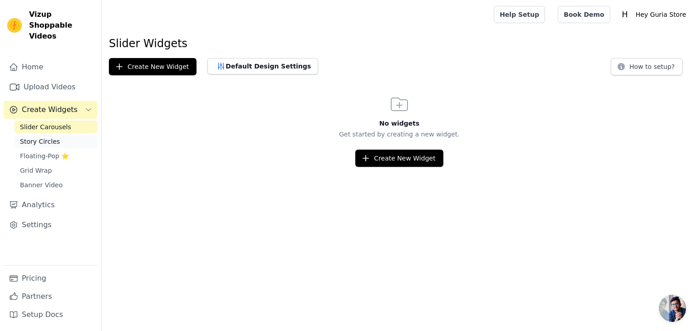
click at [40, 137] on span "Story Circles" at bounding box center [40, 141] width 40 height 9
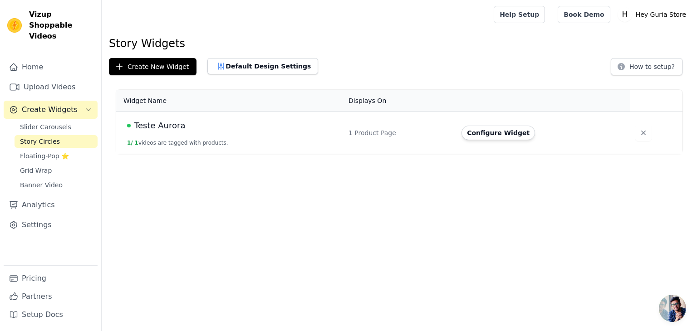
click at [487, 136] on button "Configure Widget" at bounding box center [499, 133] width 74 height 15
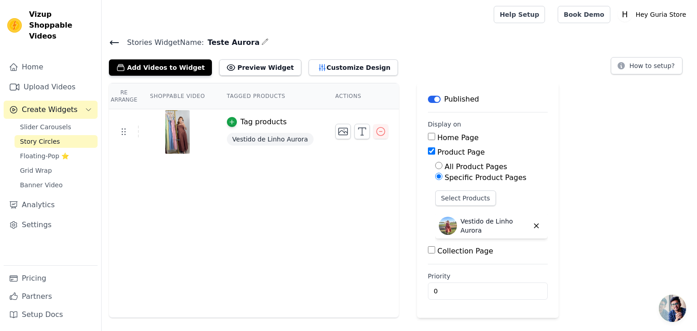
click at [112, 37] on icon at bounding box center [114, 42] width 11 height 11
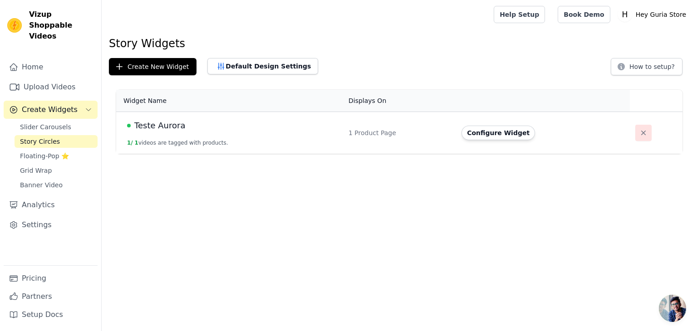
click at [639, 131] on icon "button" at bounding box center [643, 132] width 9 height 9
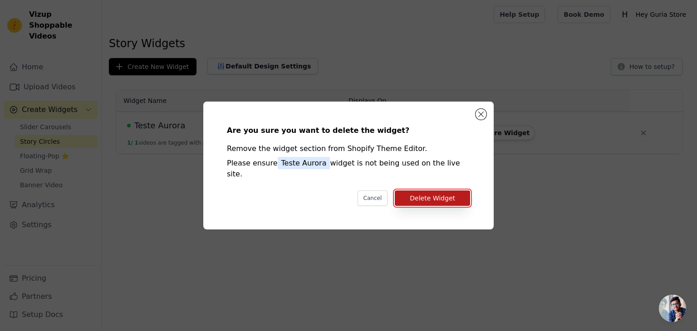
click at [447, 197] on button "Delete Widget" at bounding box center [432, 198] width 75 height 15
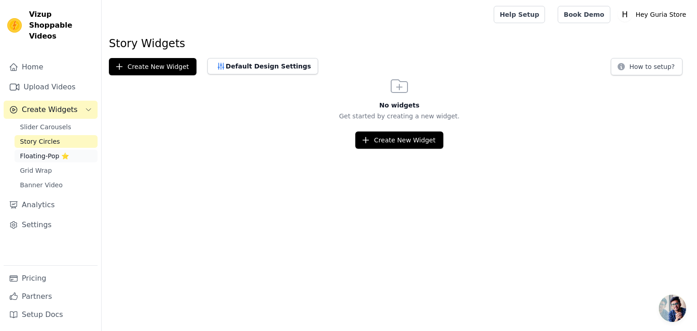
click at [49, 152] on span "Floating-Pop ⭐" at bounding box center [44, 156] width 49 height 9
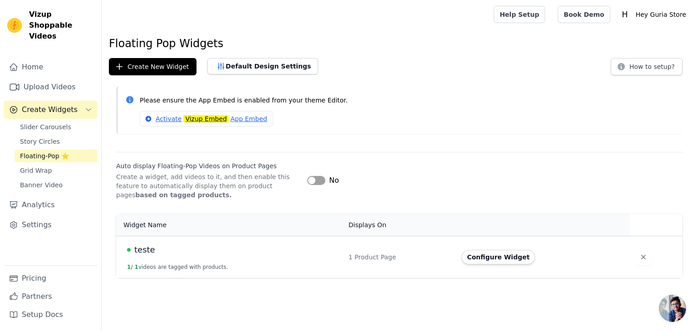
drag, startPoint x: 281, startPoint y: 127, endPoint x: 129, endPoint y: 98, distance: 154.2
click at [124, 98] on div "Please ensure the App Embed is enabled from your theme Editor. Activate Vizup E…" at bounding box center [399, 110] width 566 height 48
click at [461, 122] on div "Activate Vizup Embed App Embed" at bounding box center [407, 118] width 535 height 15
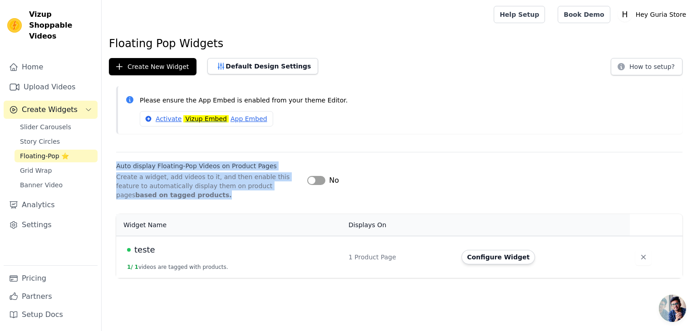
drag, startPoint x: 187, startPoint y: 196, endPoint x: 113, endPoint y: 157, distance: 83.8
click at [113, 157] on div "Auto display Floating-Pop Videos on Product Pages Create a widget, add videos t…" at bounding box center [399, 176] width 595 height 48
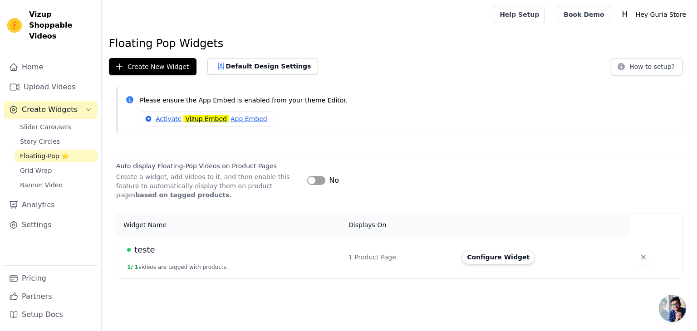
click at [369, 185] on div "Label No" at bounding box center [494, 180] width 375 height 11
click at [163, 62] on button "Create New Widget" at bounding box center [153, 66] width 88 height 17
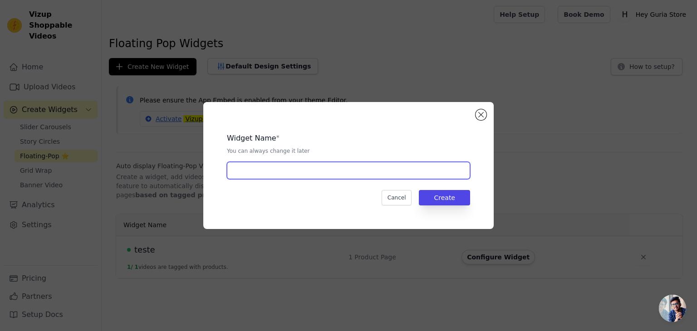
click at [330, 167] on input "text" at bounding box center [348, 170] width 243 height 17
type input "[PERSON_NAME]"
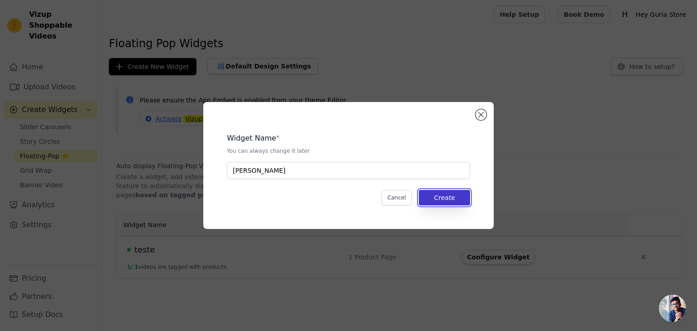
click at [452, 199] on button "Create" at bounding box center [444, 197] width 51 height 15
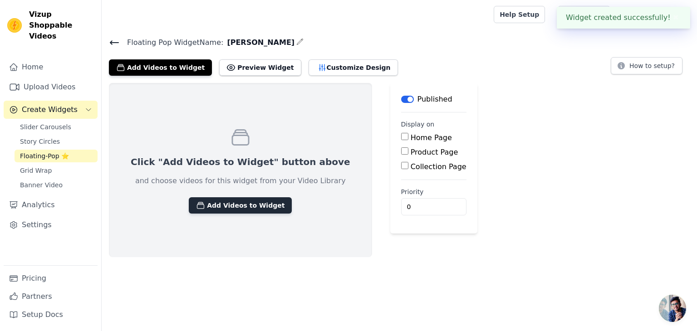
click at [214, 202] on button "Add Videos to Widget" at bounding box center [240, 205] width 103 height 16
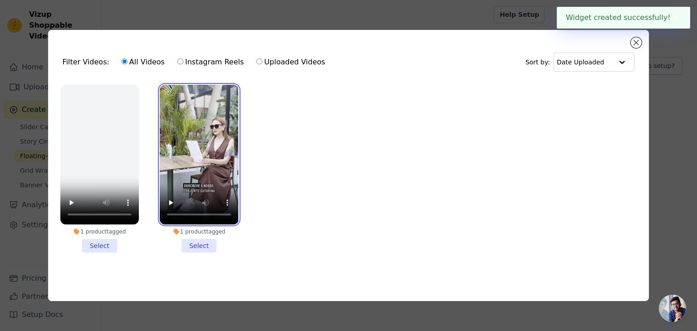
click at [201, 183] on video at bounding box center [199, 155] width 79 height 140
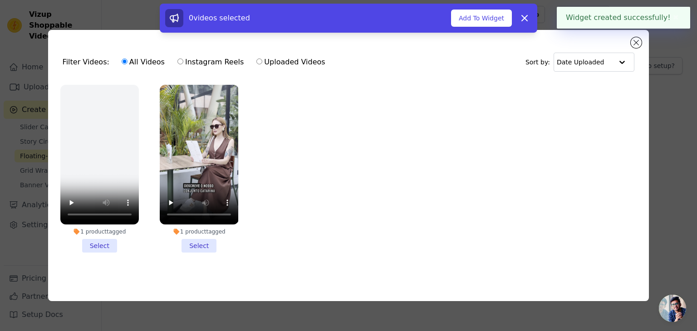
click at [205, 250] on li "1 product tagged Select" at bounding box center [199, 169] width 79 height 168
click at [0, 0] on input "1 product tagged Select" at bounding box center [0, 0] width 0 height 0
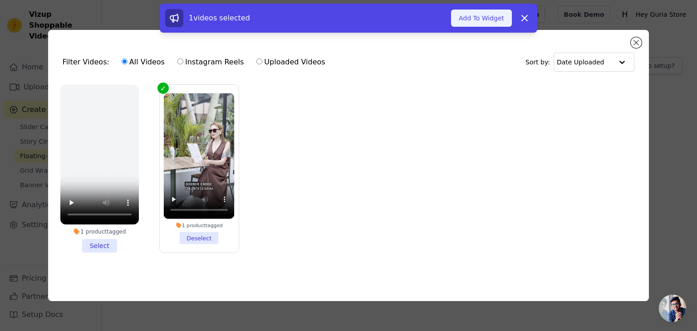
click at [494, 21] on button "Add To Widget" at bounding box center [481, 18] width 61 height 17
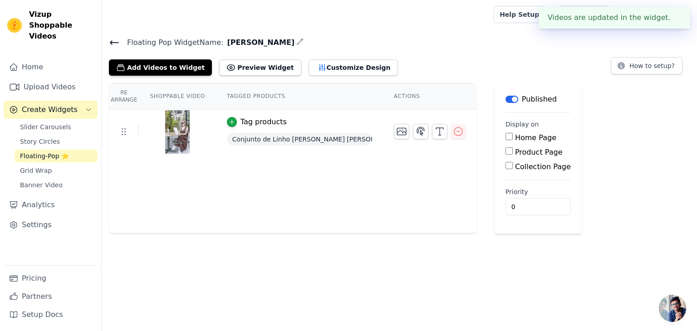
click at [506, 153] on input "Product Page" at bounding box center [509, 150] width 7 height 7
checkbox input "true"
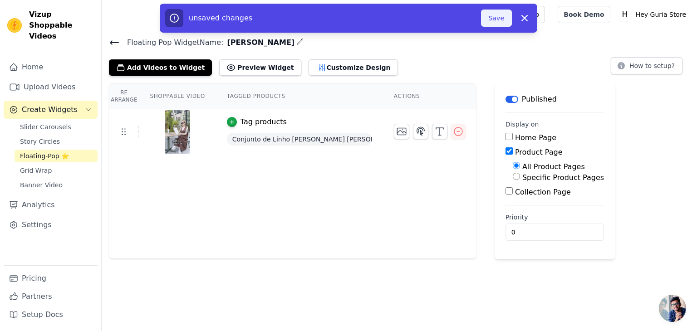
click at [493, 17] on button "Save" at bounding box center [496, 18] width 31 height 17
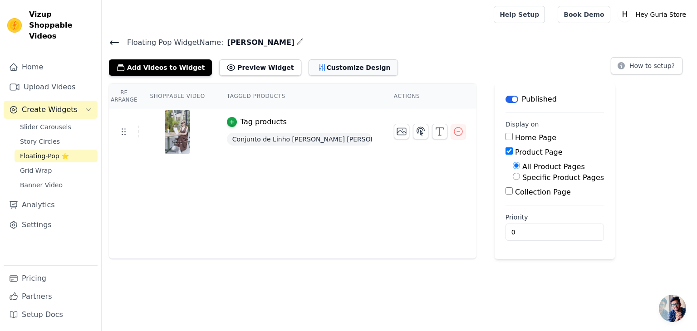
click at [329, 71] on button "Customize Design" at bounding box center [353, 67] width 89 height 16
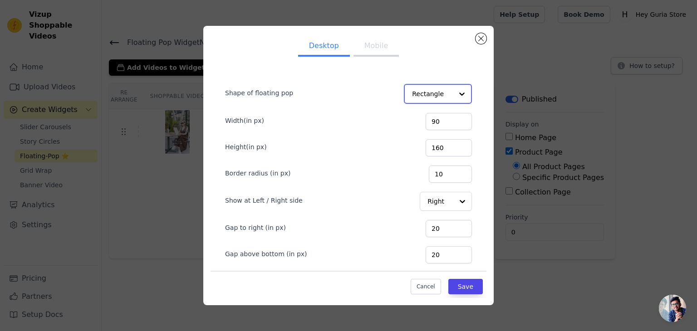
click at [436, 93] on input "Shape of floating pop" at bounding box center [432, 94] width 41 height 18
click at [420, 131] on div "Circle" at bounding box center [436, 134] width 64 height 19
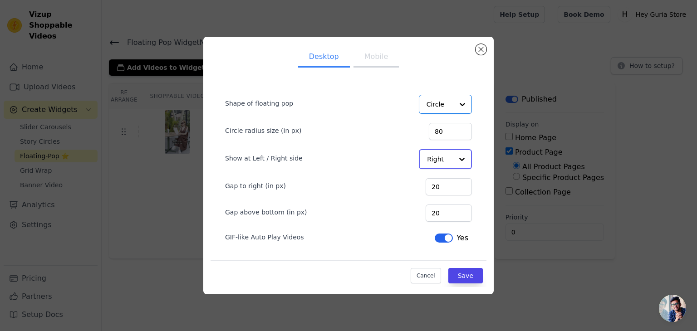
click at [433, 157] on input "Show at Left / Right side" at bounding box center [440, 159] width 26 height 18
click at [438, 184] on div "Left" at bounding box center [444, 180] width 51 height 19
click at [459, 273] on button "Save" at bounding box center [465, 275] width 34 height 15
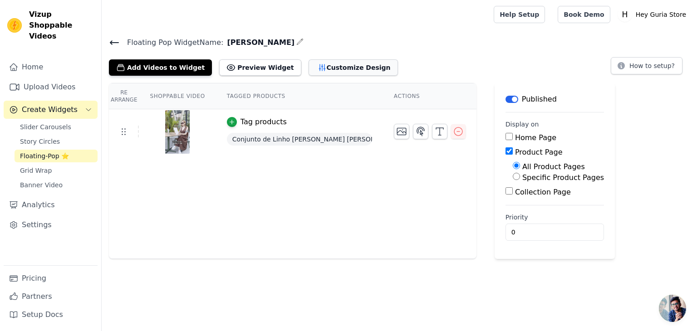
click at [318, 72] on button "Customize Design" at bounding box center [353, 67] width 89 height 16
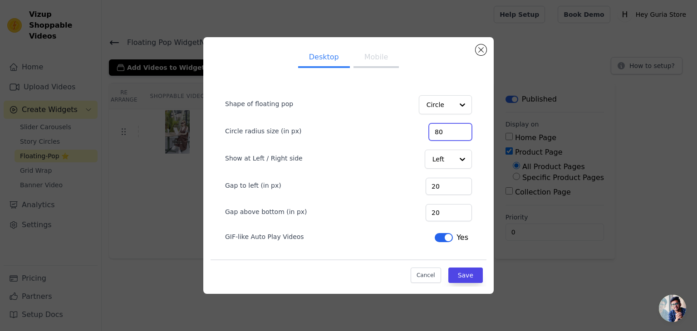
drag, startPoint x: 451, startPoint y: 133, endPoint x: 412, endPoint y: 131, distance: 39.1
click at [412, 131] on div "Circle radius size (in px) 80" at bounding box center [348, 131] width 247 height 19
type input "170"
drag, startPoint x: 440, startPoint y: 182, endPoint x: 409, endPoint y: 183, distance: 30.9
click at [409, 183] on div "Gap to left (in px) 20" at bounding box center [348, 185] width 247 height 19
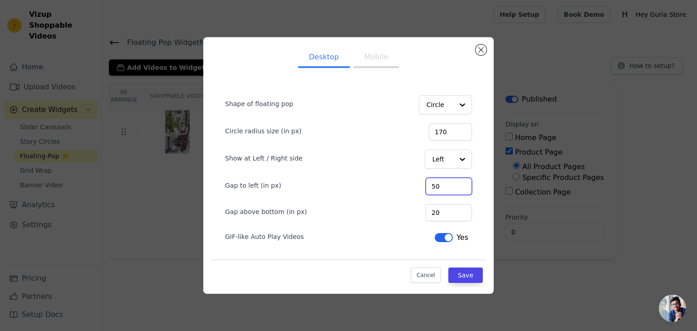
type input "50"
drag, startPoint x: 444, startPoint y: 215, endPoint x: 425, endPoint y: 209, distance: 20.1
click at [425, 209] on div "Gap above bottom (in px) 20" at bounding box center [348, 211] width 247 height 19
type input "50"
click at [457, 273] on button "Save" at bounding box center [465, 275] width 34 height 15
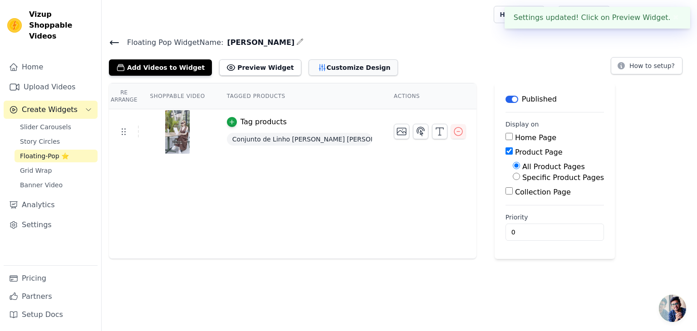
click at [339, 69] on button "Customize Design" at bounding box center [353, 67] width 89 height 16
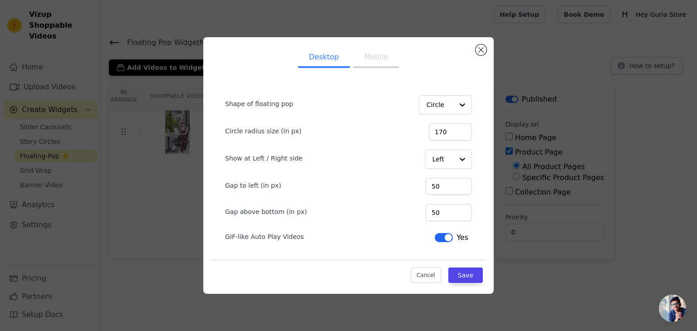
click at [367, 62] on button "Mobile" at bounding box center [376, 58] width 45 height 20
click at [480, 53] on button "Close modal" at bounding box center [481, 49] width 11 height 11
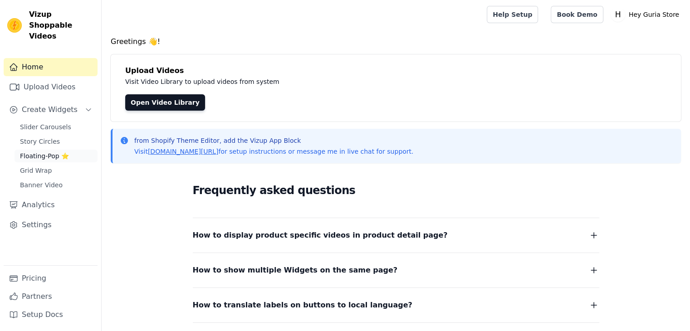
click at [53, 152] on span "Floating-Pop ⭐" at bounding box center [44, 156] width 49 height 9
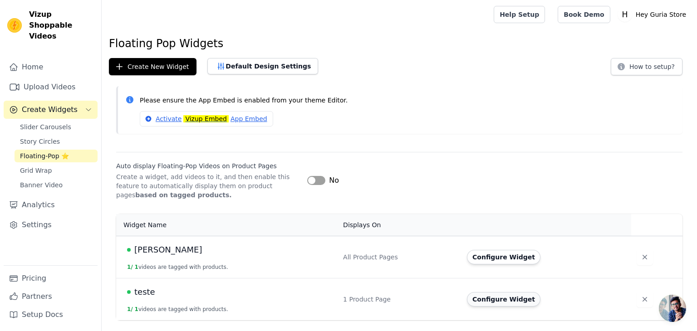
click at [498, 301] on button "Configure Widget" at bounding box center [504, 299] width 74 height 15
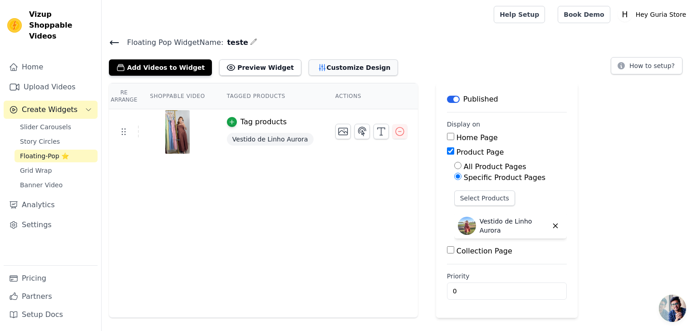
click at [309, 72] on button "Customize Design" at bounding box center [353, 67] width 89 height 16
